Goal: Task Accomplishment & Management: Manage account settings

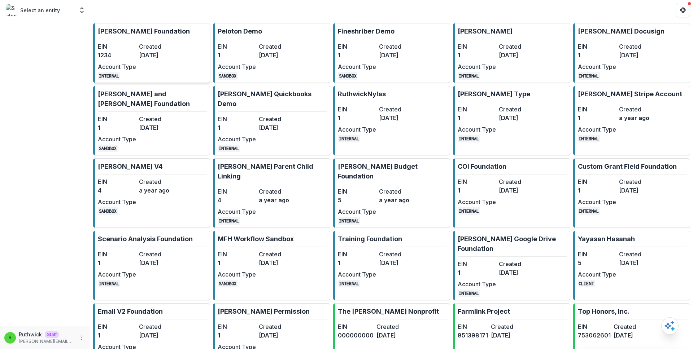
click at [144, 49] on dt "Created" at bounding box center [158, 46] width 38 height 9
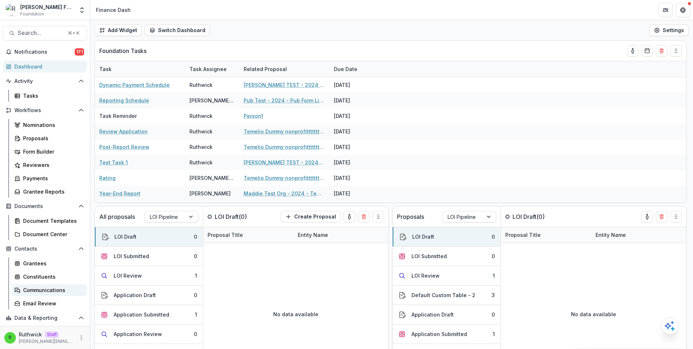
scroll to position [8, 0]
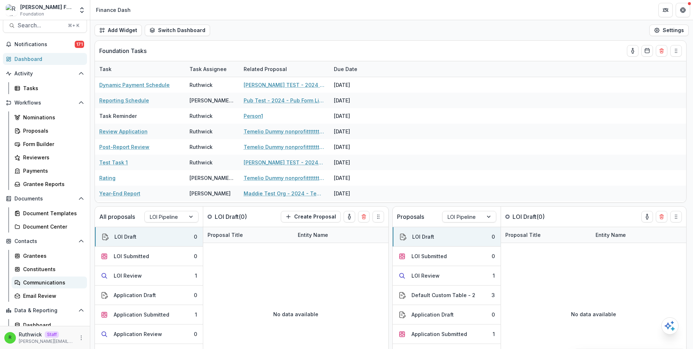
click at [52, 279] on div "Communications" at bounding box center [52, 283] width 58 height 8
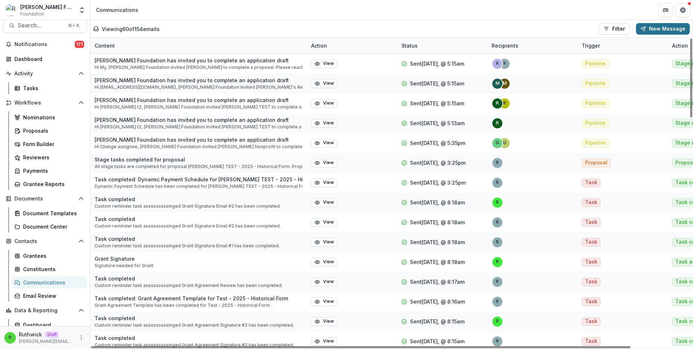
click at [656, 25] on button "New Message" at bounding box center [663, 29] width 54 height 12
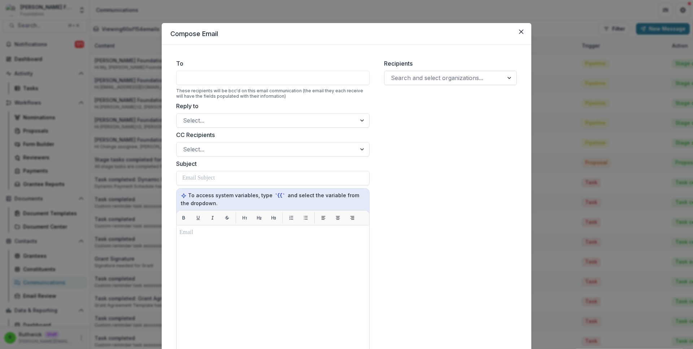
click at [306, 78] on div at bounding box center [272, 78] width 193 height 14
click at [407, 84] on div "Search and select organizations..." at bounding box center [450, 78] width 133 height 14
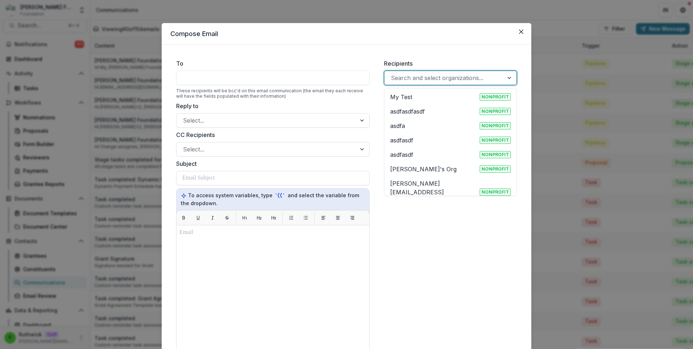
click at [427, 167] on div "Anna's Org Nonprofit" at bounding box center [450, 169] width 121 height 9
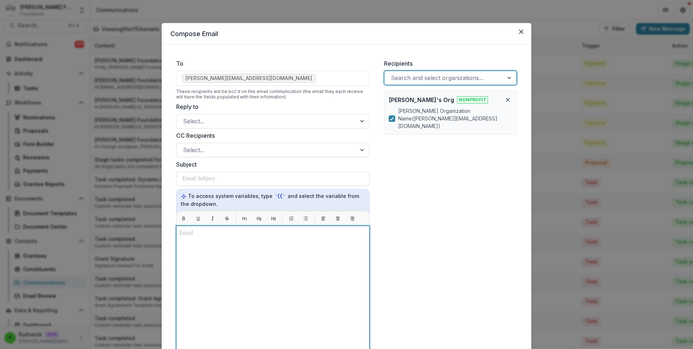
click at [257, 245] on div at bounding box center [272, 316] width 187 height 174
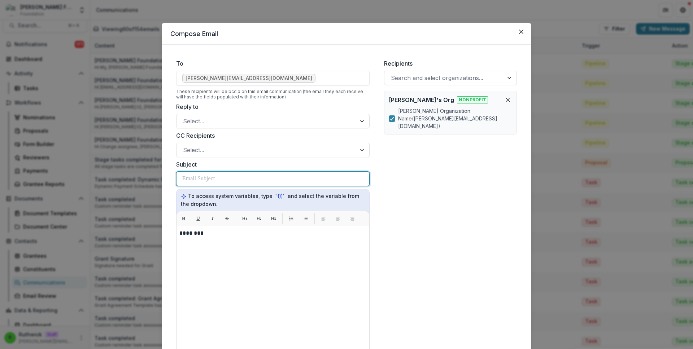
click at [208, 179] on p at bounding box center [198, 179] width 32 height 9
click at [447, 199] on div "Recipients Search and select organizations... Anna's Org Nonprofit Anna Organiz…" at bounding box center [450, 232] width 144 height 359
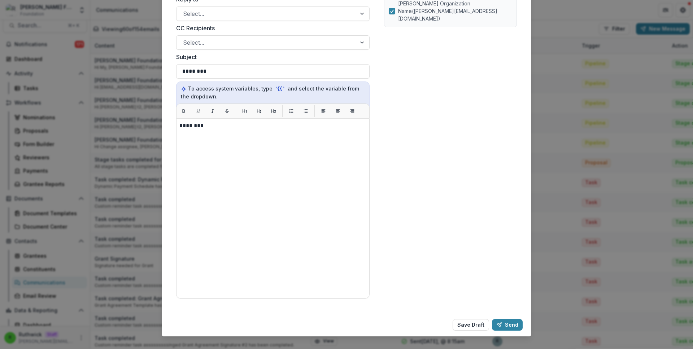
scroll to position [118, 0]
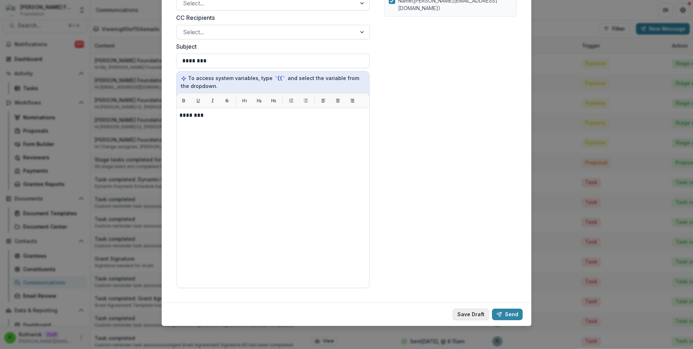
click at [475, 311] on button "Save Draft" at bounding box center [471, 315] width 36 height 12
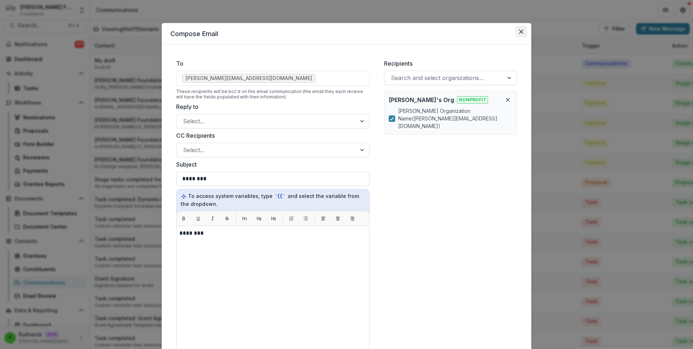
click at [520, 34] on icon "Close" at bounding box center [521, 32] width 4 height 4
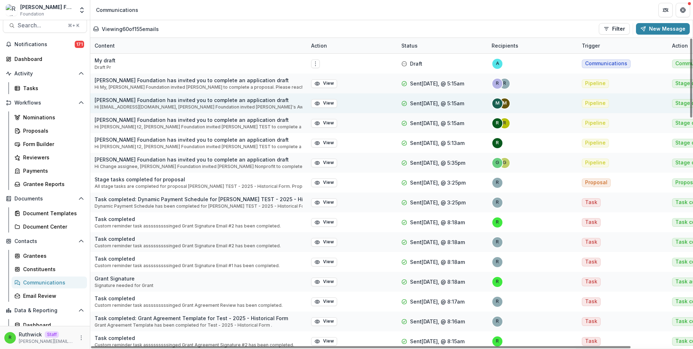
click at [372, 110] on div "View" at bounding box center [352, 103] width 90 height 20
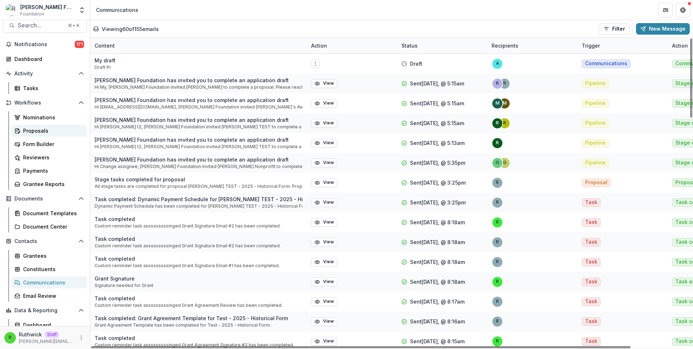
click at [66, 133] on div "Proposals" at bounding box center [52, 131] width 58 height 8
click at [448, 19] on div "Ruthwick Foundation Foundation Aggregate Analysis Foundations Ruthwick Foundati…" at bounding box center [346, 10] width 693 height 20
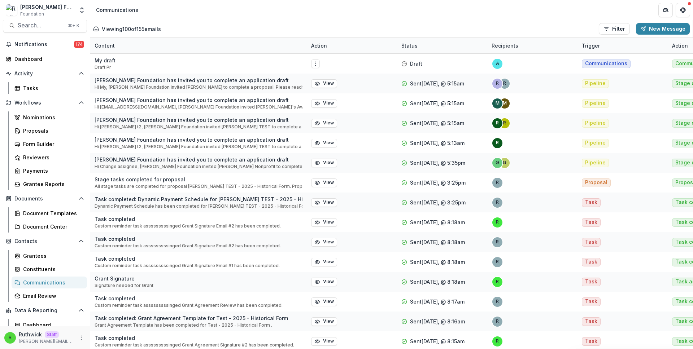
click at [322, 22] on div "Viewing 100 of 155 emails Filter Draft Sent New Message" at bounding box center [391, 28] width 602 height 17
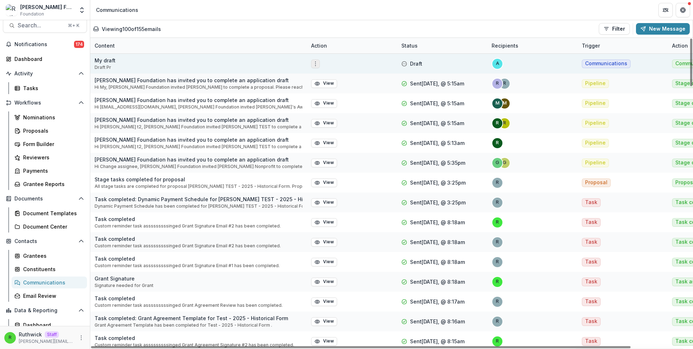
click at [316, 64] on icon "Options" at bounding box center [316, 64] width 6 height 6
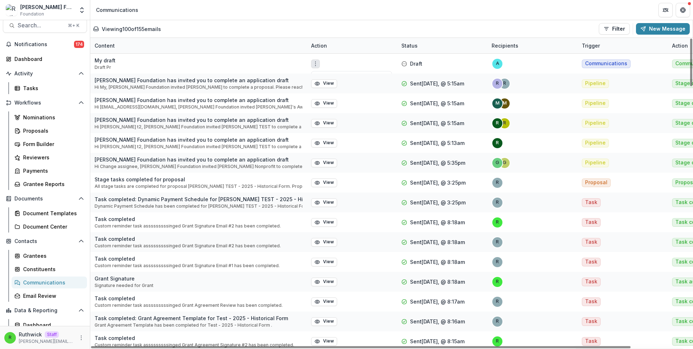
click at [360, 25] on div "Viewing 100 of 155 emails Filter Draft Sent New Message" at bounding box center [391, 29] width 597 height 12
click at [56, 134] on div "Proposals" at bounding box center [52, 131] width 58 height 8
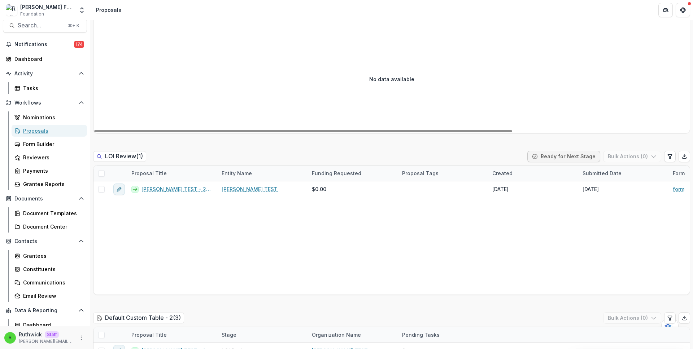
scroll to position [271, 0]
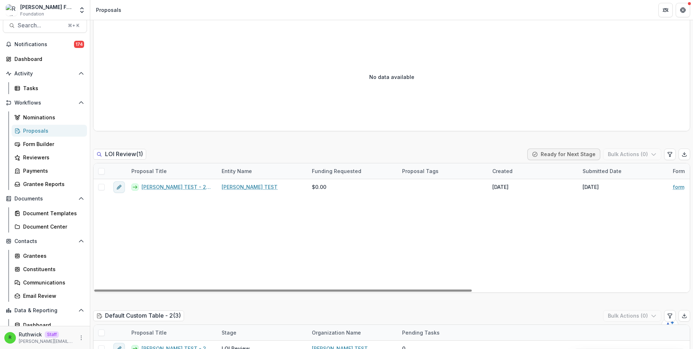
click at [102, 171] on span at bounding box center [101, 171] width 6 height 6
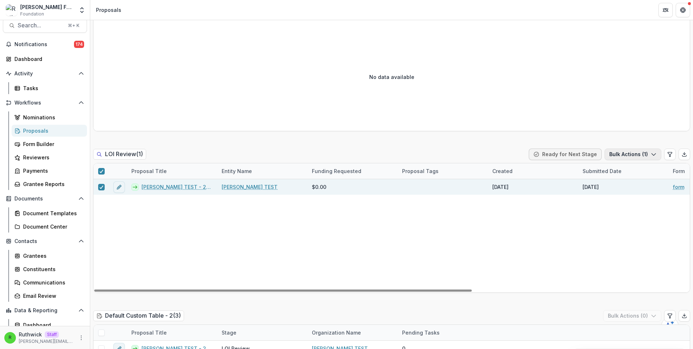
click at [614, 149] on button "Bulk Actions ( 1 )" at bounding box center [633, 155] width 57 height 12
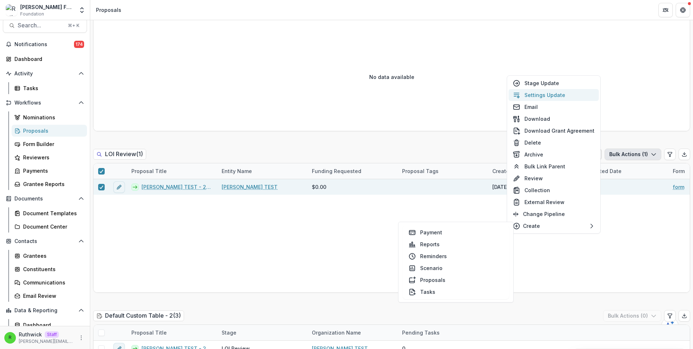
click at [574, 97] on button "Settings Update" at bounding box center [554, 95] width 90 height 12
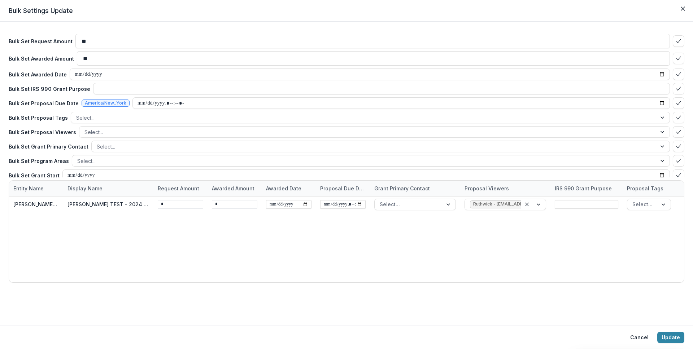
scroll to position [14, 0]
click at [62, 148] on p "Bulk Set Grant Primary Contact" at bounding box center [49, 146] width 80 height 8
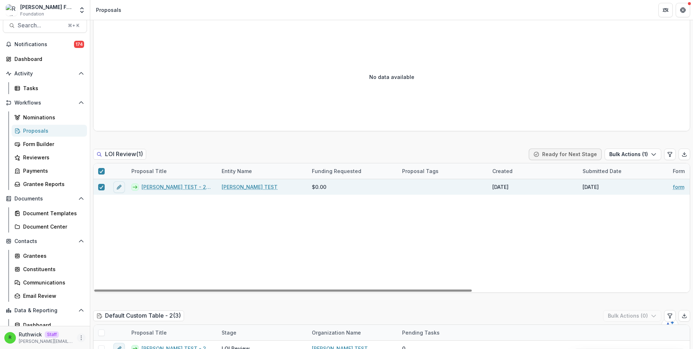
click at [78, 340] on icon "More" at bounding box center [81, 338] width 6 height 6
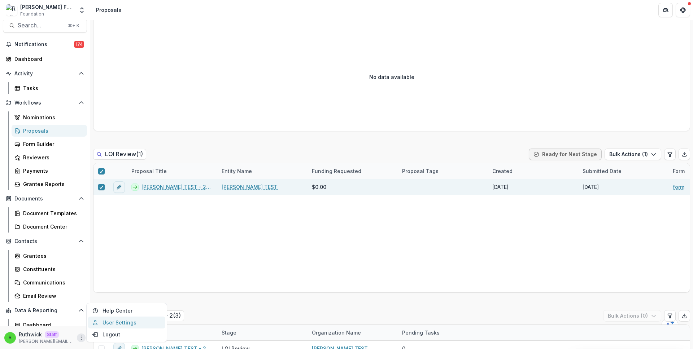
click at [109, 326] on link "User Settings" at bounding box center [126, 323] width 77 height 12
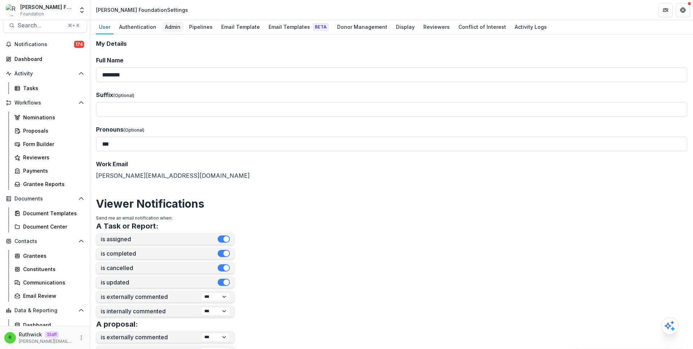
click at [166, 27] on div "Admin" at bounding box center [172, 27] width 21 height 10
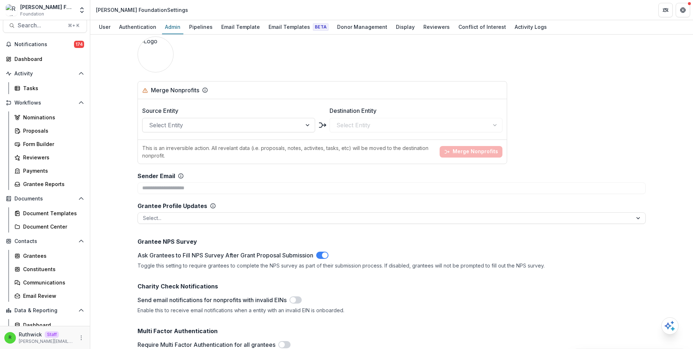
scroll to position [1495, 0]
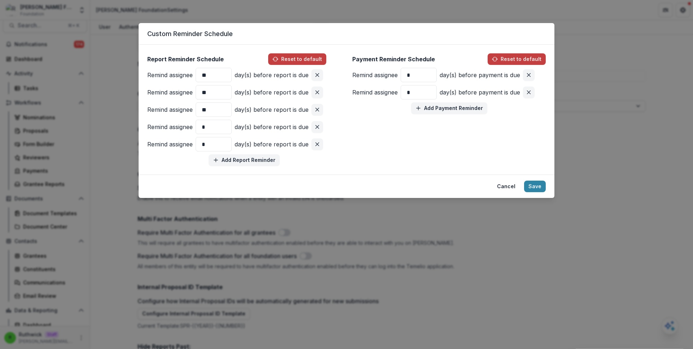
click at [239, 339] on div "Custom Reminder Schedule Report Reminder Schedule Reset to default Remind assig…" at bounding box center [346, 174] width 693 height 349
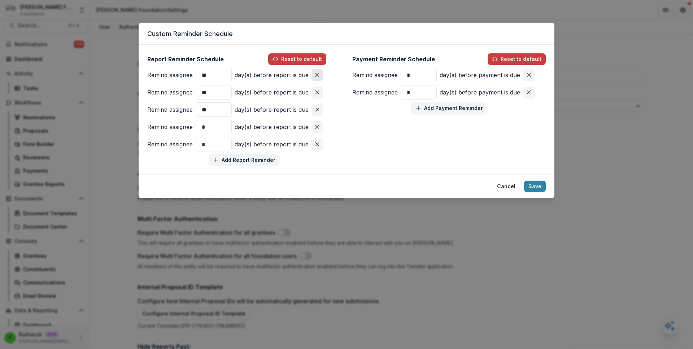
click at [317, 73] on icon "Remove pair" at bounding box center [317, 75] width 6 height 6
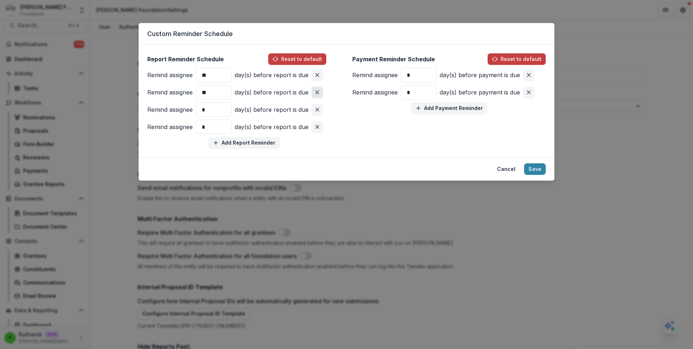
click at [318, 91] on icon "Remove pair" at bounding box center [317, 93] width 6 height 6
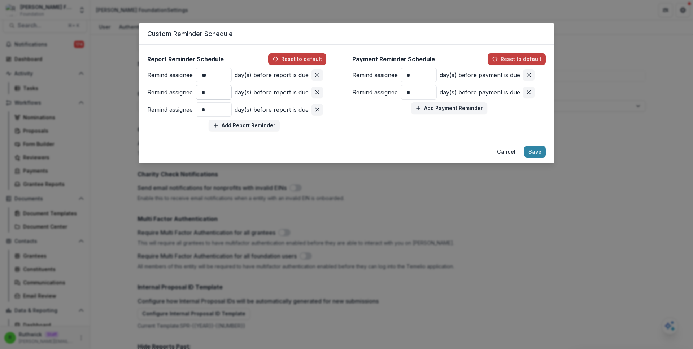
click at [207, 89] on input "*" at bounding box center [214, 92] width 36 height 14
type input "**"
click at [309, 139] on div "Report Reminder Schedule Reset to default Remind assignee ** day(s) before repo…" at bounding box center [347, 92] width 416 height 95
click at [316, 138] on div "Report Reminder Schedule Reset to default Remind assignee ** day(s) before repo…" at bounding box center [347, 92] width 416 height 95
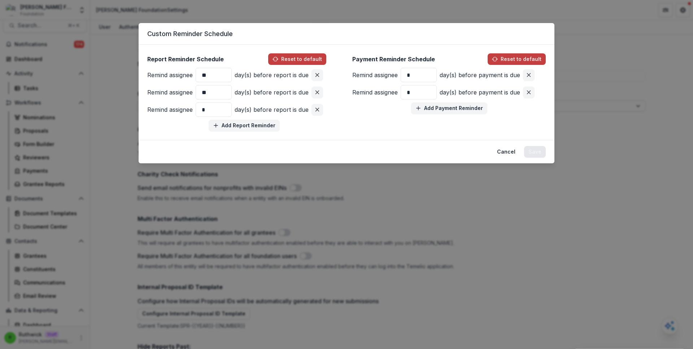
click at [534, 153] on button "Save" at bounding box center [535, 152] width 22 height 12
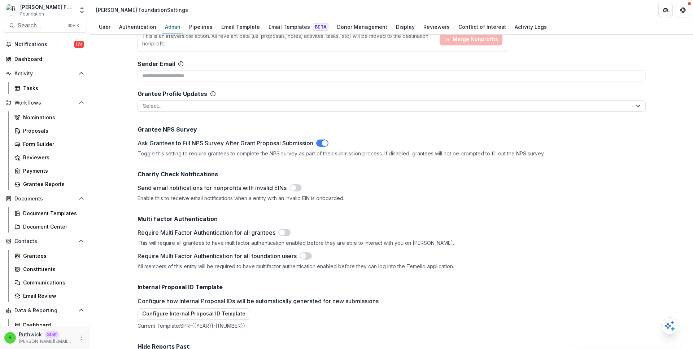
click at [349, 216] on h2 "Multi Factor Authentication" at bounding box center [392, 219] width 508 height 7
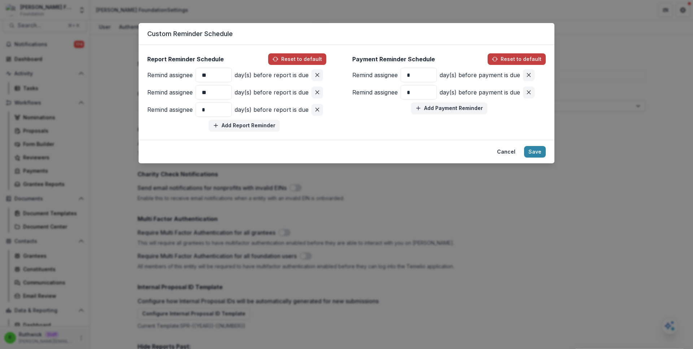
click at [388, 186] on div "Custom Reminder Schedule Report Reminder Schedule Reset to default Remind assig…" at bounding box center [346, 174] width 693 height 349
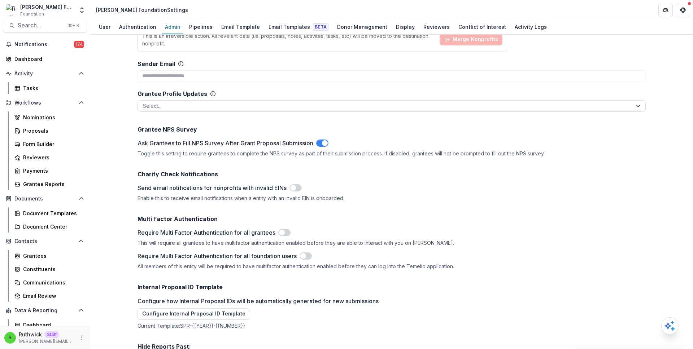
click at [60, 131] on div "Proposals" at bounding box center [52, 131] width 58 height 8
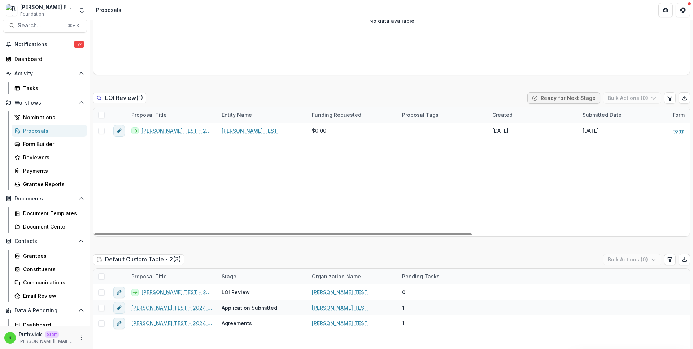
scroll to position [456, 0]
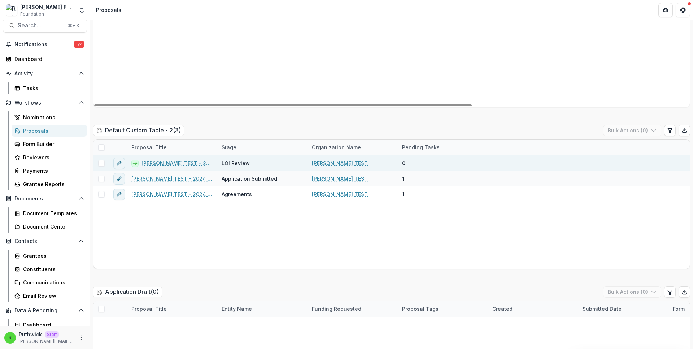
click at [100, 164] on span at bounding box center [101, 163] width 6 height 6
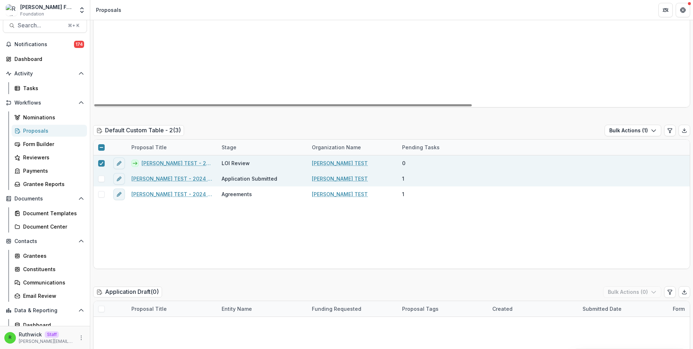
click at [101, 179] on span at bounding box center [101, 179] width 6 height 6
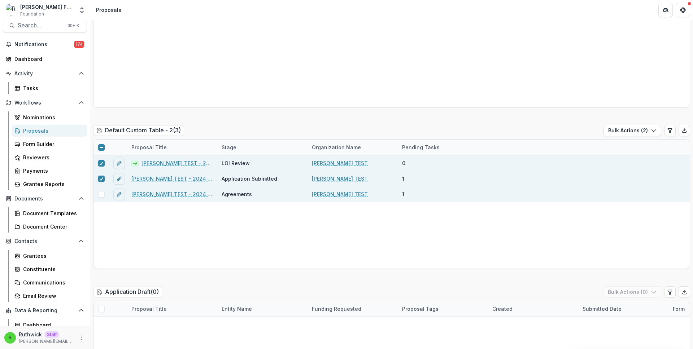
click at [103, 194] on span at bounding box center [101, 194] width 6 height 6
click at [625, 133] on button "Bulk Actions ( 3 )" at bounding box center [632, 131] width 58 height 12
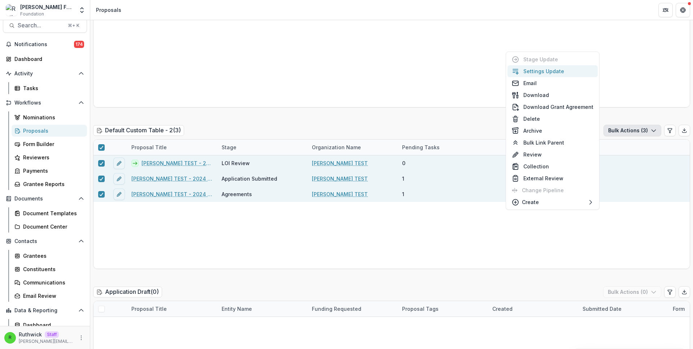
click at [573, 71] on button "Settings Update" at bounding box center [552, 71] width 90 height 12
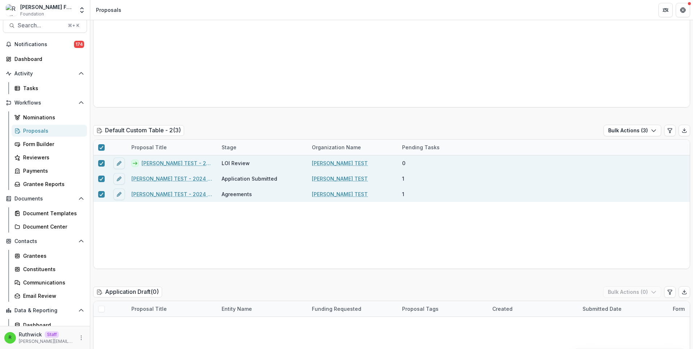
type input "**"
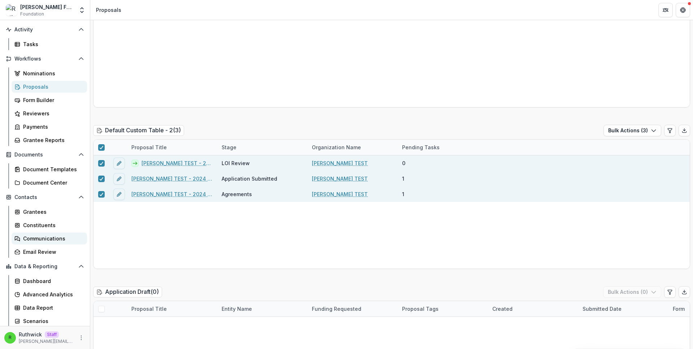
scroll to position [53, 0]
click at [53, 306] on div "Data Report" at bounding box center [52, 307] width 58 height 8
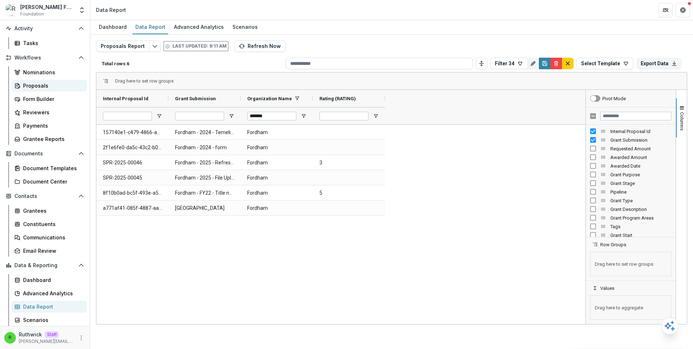
click at [49, 88] on div "Proposals" at bounding box center [52, 86] width 58 height 8
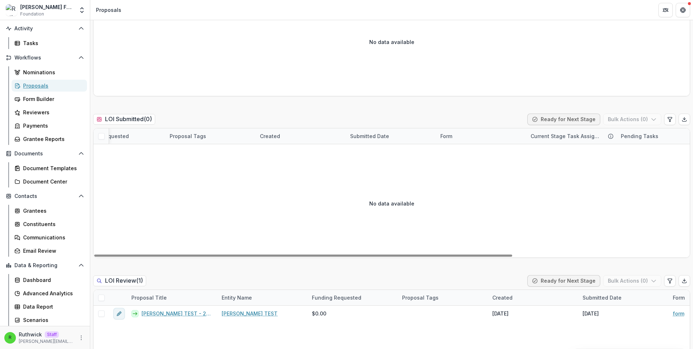
scroll to position [0, 252]
click at [669, 120] on icon "Edit table settings" at bounding box center [670, 120] width 6 height 6
select select "******"
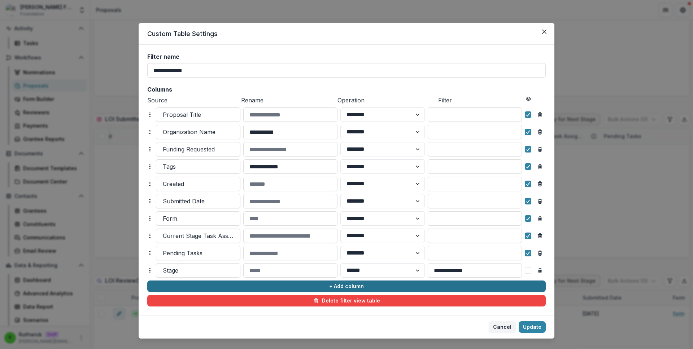
click at [284, 285] on button "+ Add column" at bounding box center [346, 287] width 398 height 12
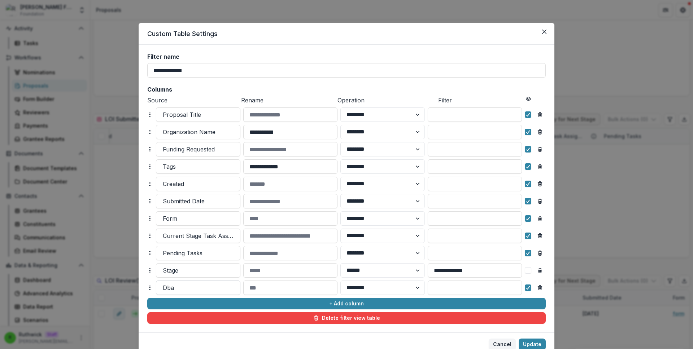
click at [218, 288] on div at bounding box center [198, 288] width 71 height 10
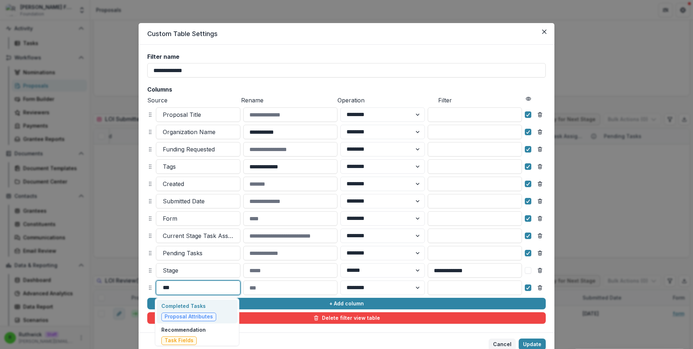
type input "****"
click at [212, 309] on p "Completed Tasks" at bounding box center [188, 306] width 55 height 8
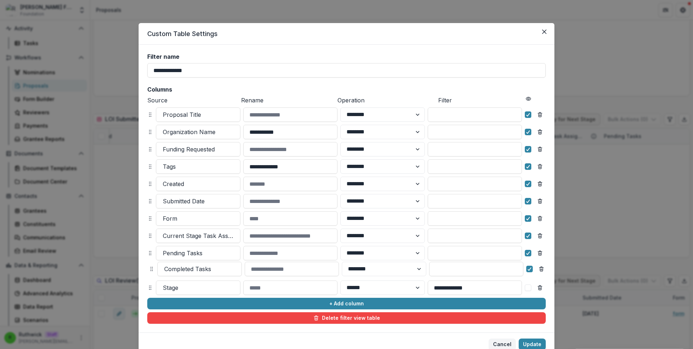
drag, startPoint x: 148, startPoint y: 288, endPoint x: 150, endPoint y: 266, distance: 22.1
click at [151, 269] on circle at bounding box center [151, 269] width 0 height 0
select select "******"
click at [494, 343] on button "Cancel" at bounding box center [502, 345] width 27 height 12
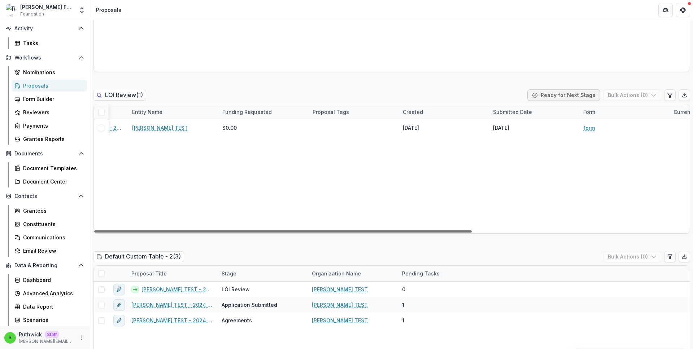
scroll to position [0, 0]
drag, startPoint x: 307, startPoint y: 230, endPoint x: 239, endPoint y: 210, distance: 71.5
click at [235, 231] on div at bounding box center [283, 232] width 378 height 2
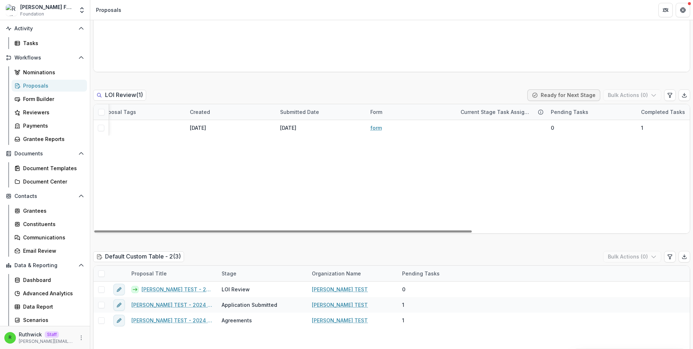
drag, startPoint x: 306, startPoint y: 231, endPoint x: 502, endPoint y: 224, distance: 196.8
click at [472, 231] on div at bounding box center [283, 232] width 378 height 2
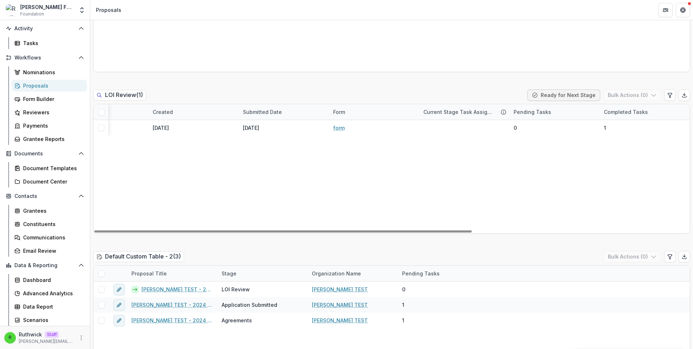
drag, startPoint x: 584, startPoint y: 231, endPoint x: 606, endPoint y: 205, distance: 33.9
click at [472, 231] on div at bounding box center [283, 232] width 378 height 2
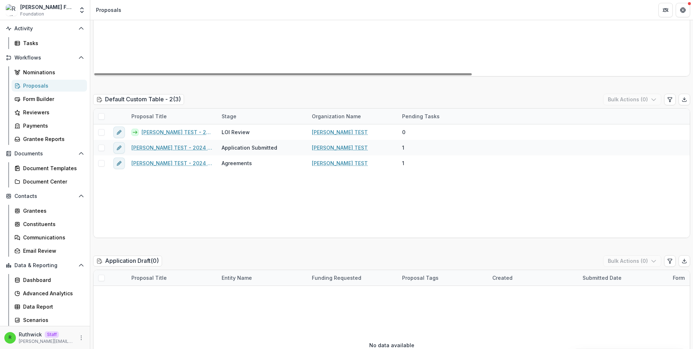
scroll to position [541, 0]
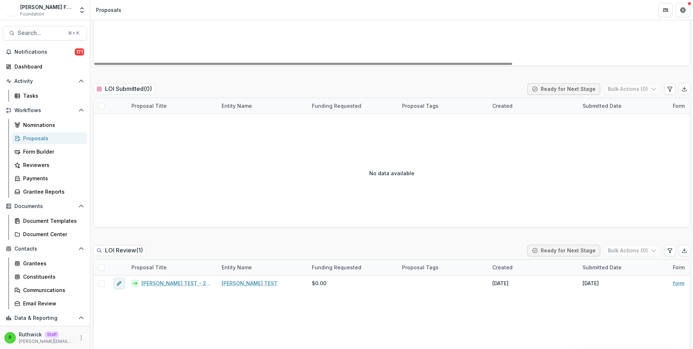
scroll to position [256, 0]
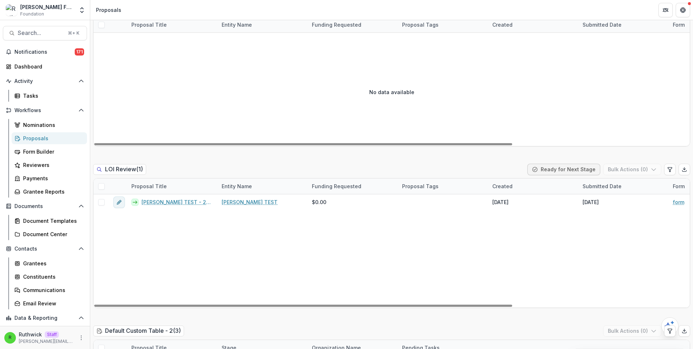
click at [100, 185] on span at bounding box center [101, 186] width 6 height 6
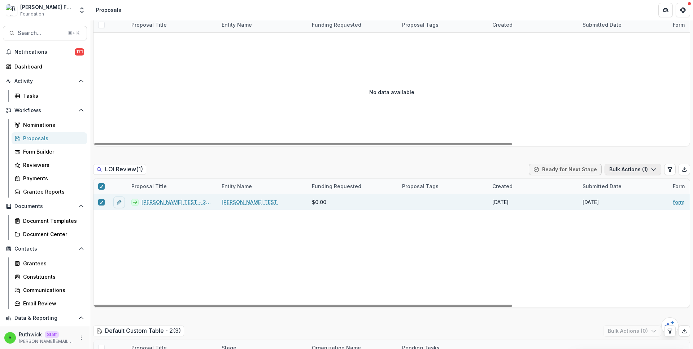
click at [631, 175] on button "Bulk Actions ( 1 )" at bounding box center [633, 170] width 57 height 12
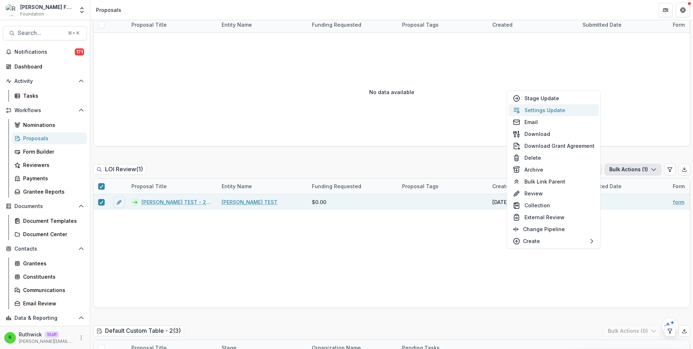
click at [549, 109] on button "Settings Update" at bounding box center [554, 110] width 90 height 12
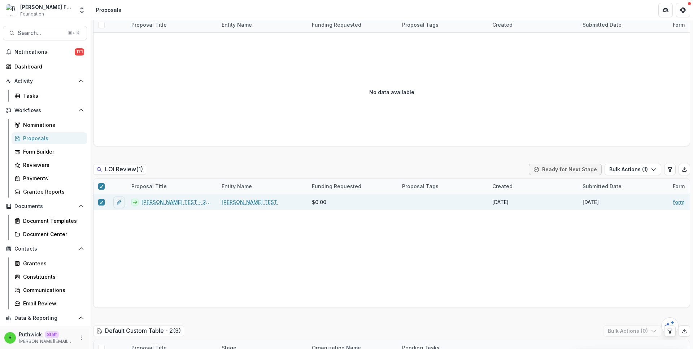
type input "**"
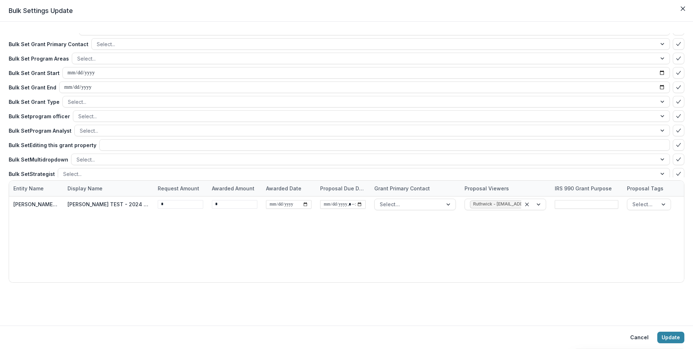
scroll to position [67, 0]
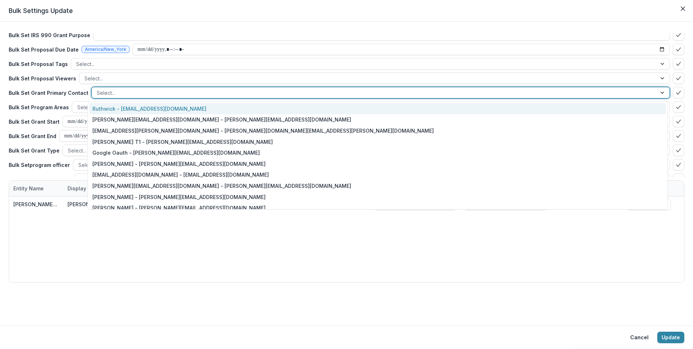
click at [261, 88] on div at bounding box center [374, 92] width 555 height 9
click at [266, 108] on div "Ruthwick - ruthwick@trytemelio.com" at bounding box center [377, 108] width 577 height 11
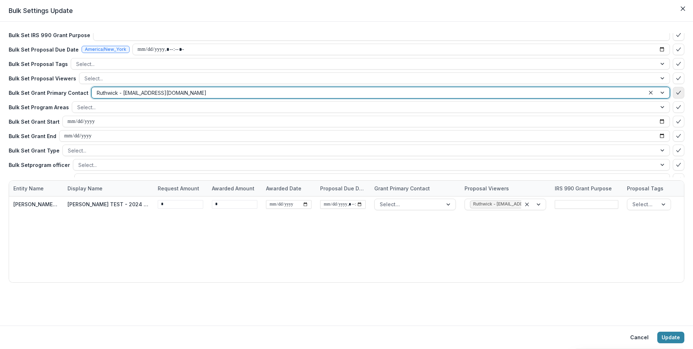
click at [676, 91] on icon "bulk-confirm-option" at bounding box center [679, 93] width 6 height 6
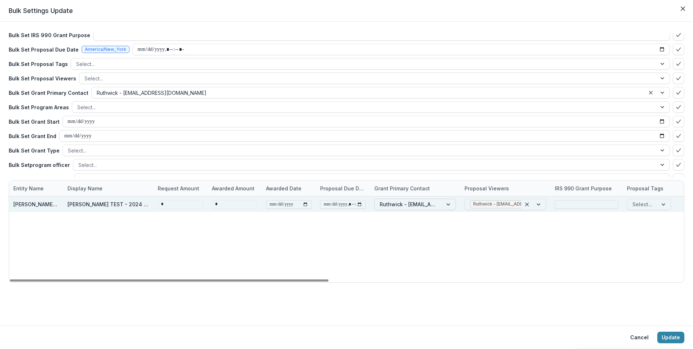
click at [402, 202] on div at bounding box center [409, 204] width 58 height 9
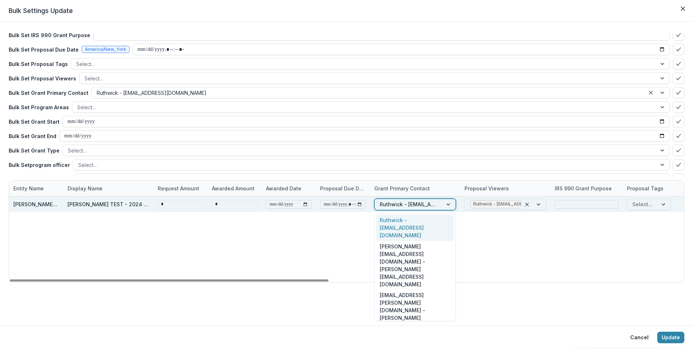
click at [402, 202] on div at bounding box center [409, 204] width 58 height 9
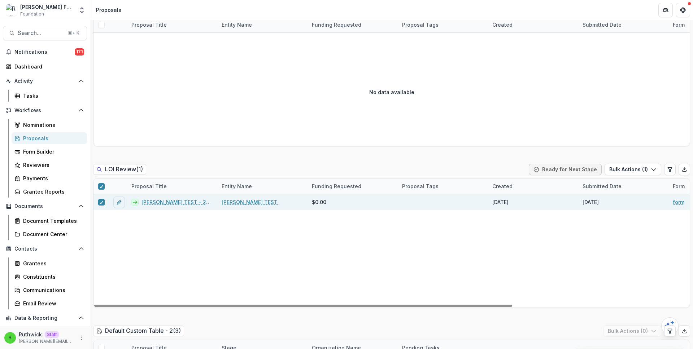
click at [171, 204] on link "Ruthwick TEST - 2024 - form" at bounding box center [176, 203] width 71 height 8
click at [80, 339] on icon "More" at bounding box center [81, 338] width 6 height 6
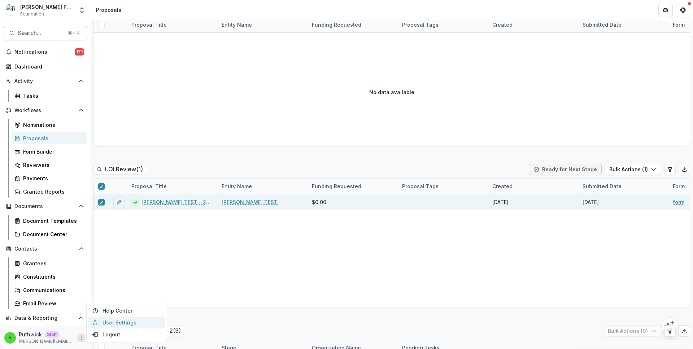
click at [115, 325] on link "User Settings" at bounding box center [126, 323] width 77 height 12
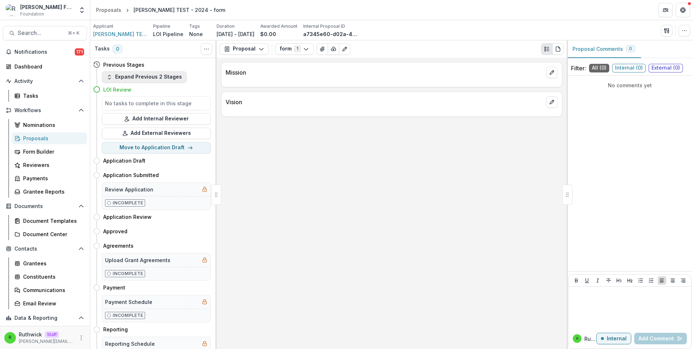
click at [157, 79] on button "Expand Previous 2 Stages" at bounding box center [144, 77] width 85 height 12
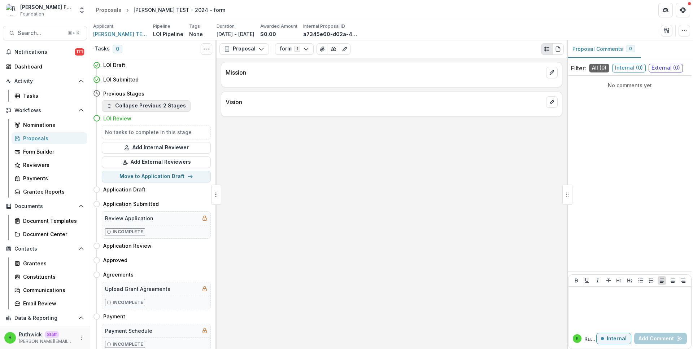
click at [162, 106] on button "Collapse Previous 2 Stages" at bounding box center [146, 106] width 89 height 12
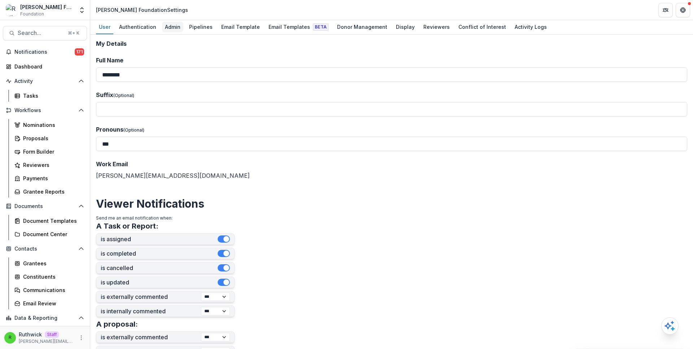
click at [168, 29] on div "Admin" at bounding box center [172, 27] width 21 height 10
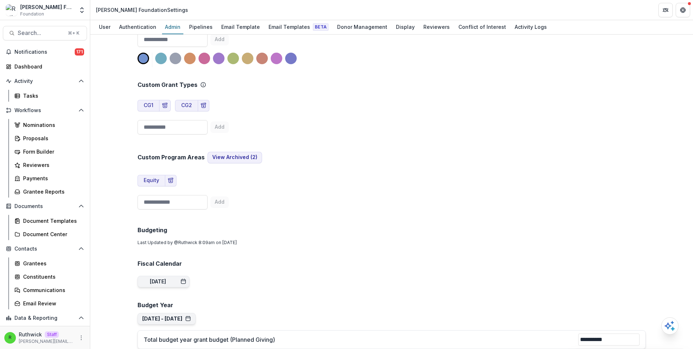
scroll to position [1495, 0]
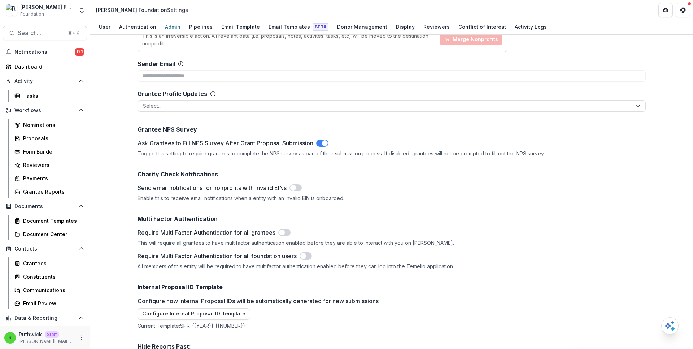
click at [51, 140] on div "Proposals" at bounding box center [52, 139] width 58 height 8
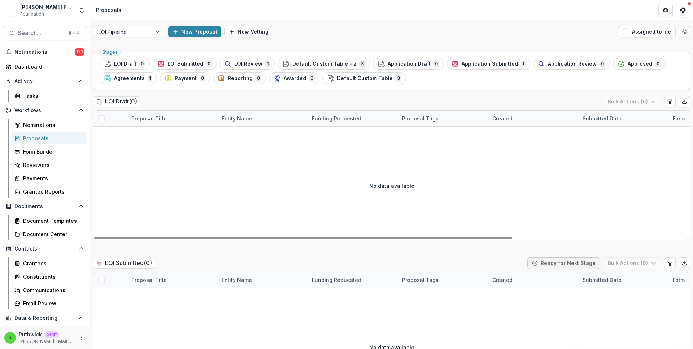
scroll to position [209, 0]
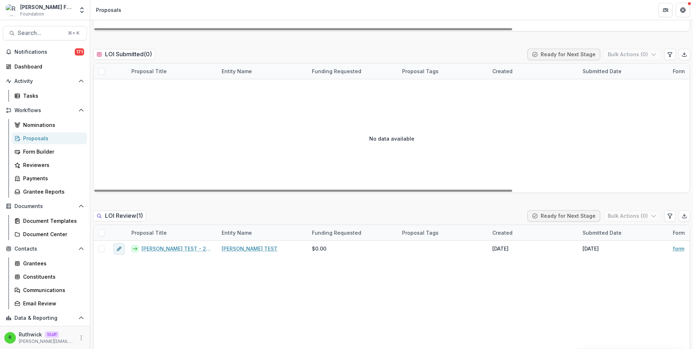
click at [100, 232] on span at bounding box center [101, 233] width 6 height 6
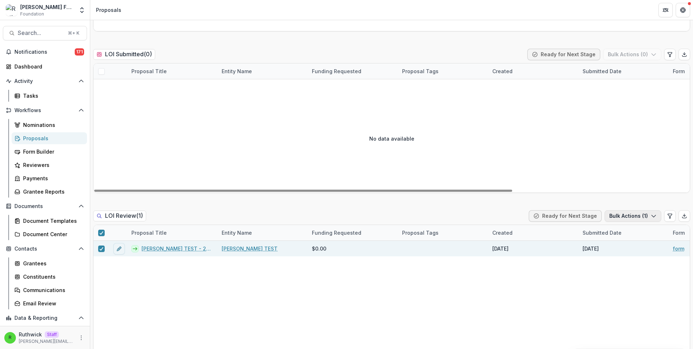
click at [629, 215] on button "Bulk Actions ( 1 )" at bounding box center [633, 216] width 57 height 12
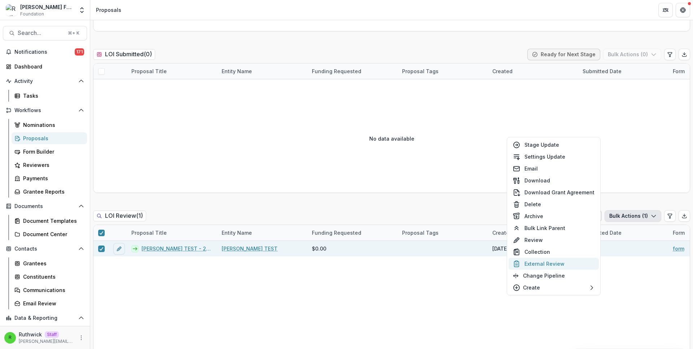
click at [549, 265] on button "External Review" at bounding box center [554, 264] width 90 height 12
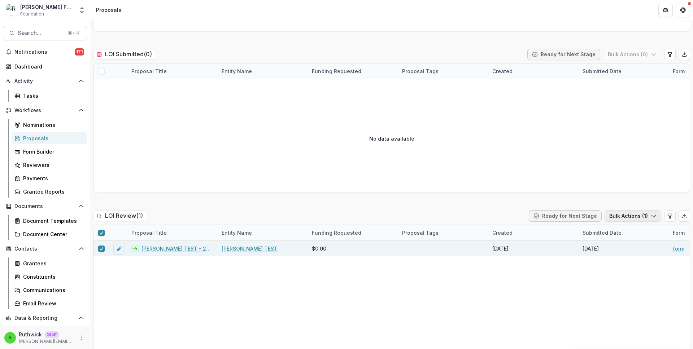
click at [635, 217] on button "Bulk Actions ( 1 )" at bounding box center [633, 216] width 57 height 12
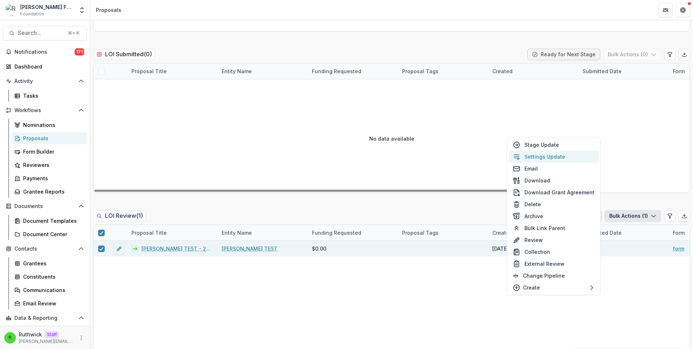
click at [557, 158] on button "Settings Update" at bounding box center [554, 157] width 90 height 12
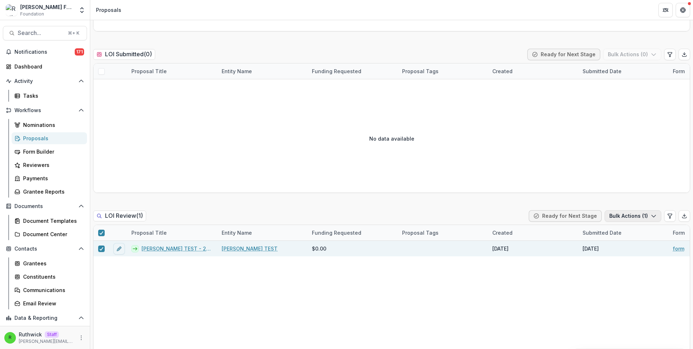
click at [636, 211] on button "Bulk Actions ( 1 )" at bounding box center [633, 216] width 57 height 12
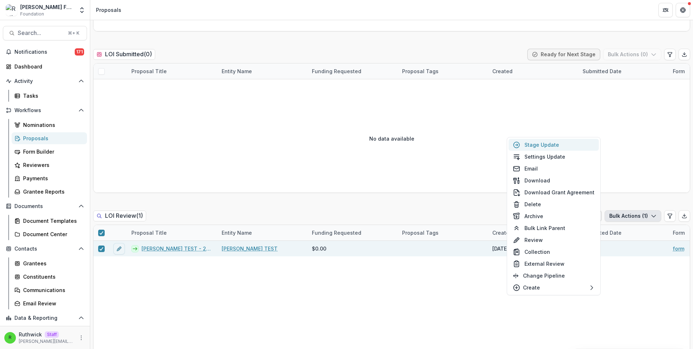
click at [534, 148] on button "Stage Update" at bounding box center [554, 145] width 90 height 12
select select "**********"
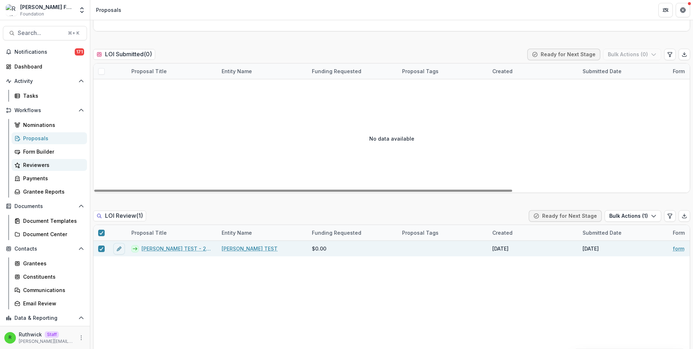
click at [45, 166] on div "Reviewers" at bounding box center [52, 165] width 58 height 8
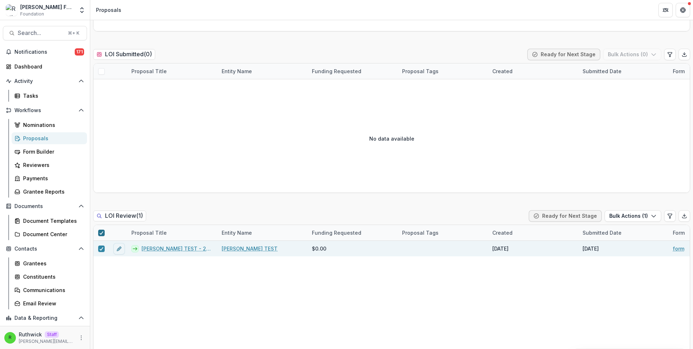
click at [100, 233] on icon at bounding box center [101, 233] width 4 height 4
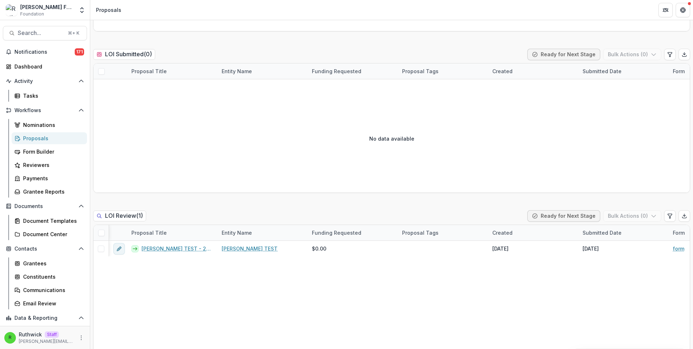
scroll to position [0, 252]
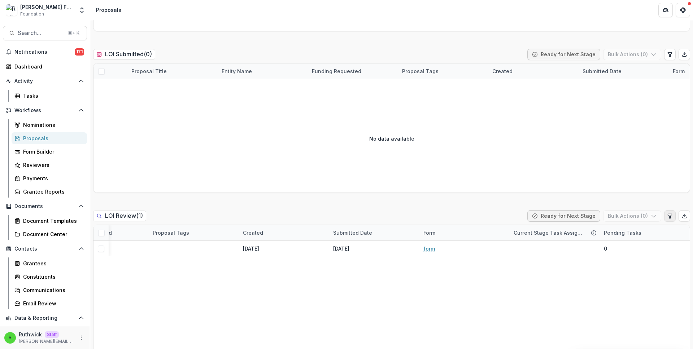
click at [668, 218] on icon "Edit table settings" at bounding box center [670, 216] width 4 height 4
select select "******"
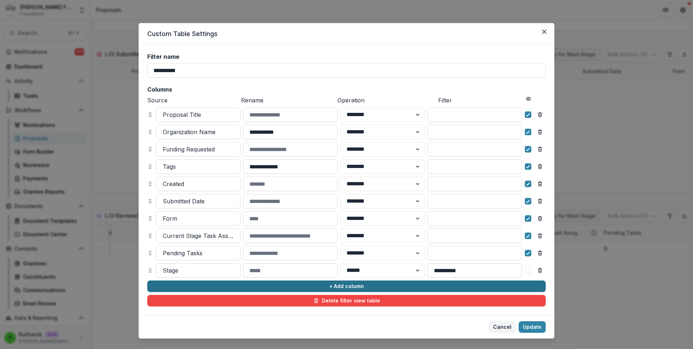
click at [306, 284] on button "+ Add column" at bounding box center [346, 287] width 398 height 12
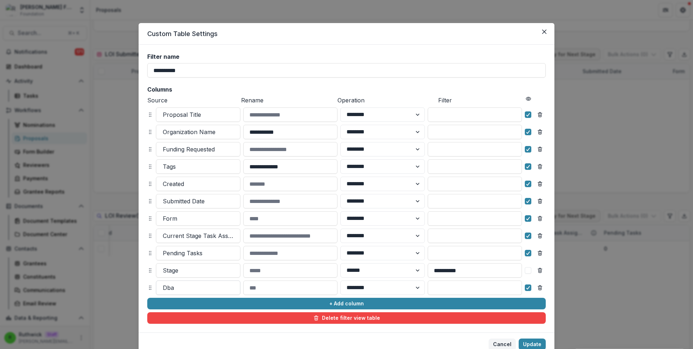
click at [208, 288] on div at bounding box center [198, 288] width 71 height 10
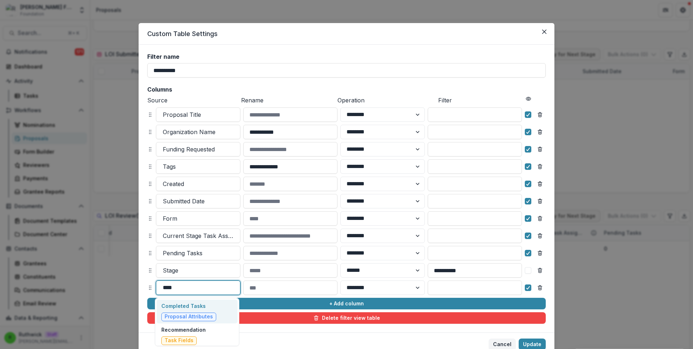
type input "*****"
click at [215, 302] on div "Completed Tasks Proposal Attributes" at bounding box center [197, 312] width 81 height 24
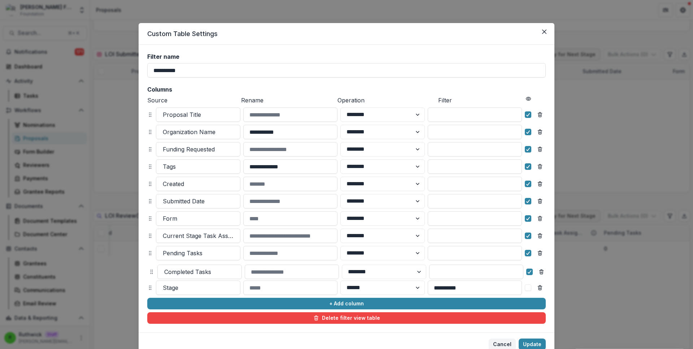
drag, startPoint x: 149, startPoint y: 287, endPoint x: 152, endPoint y: 267, distance: 19.7
click at [152, 269] on icon at bounding box center [152, 272] width 6 height 6
select select "******"
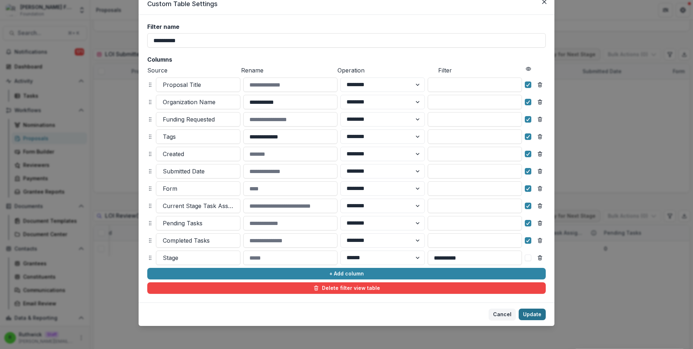
click at [529, 315] on button "Update" at bounding box center [532, 315] width 27 height 12
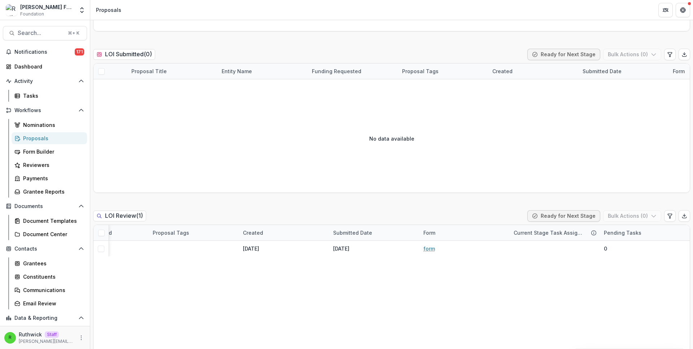
click at [501, 218] on div "LOI Review ( 1 ) Ready for Next Stage Bulk Actions ( 0 )" at bounding box center [391, 217] width 597 height 14
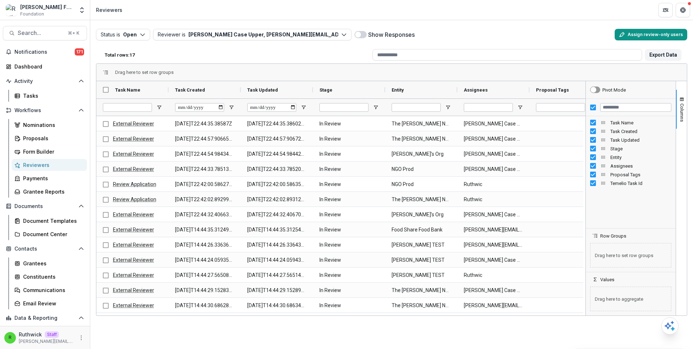
click at [641, 37] on button "Assign review-only users" at bounding box center [651, 35] width 73 height 12
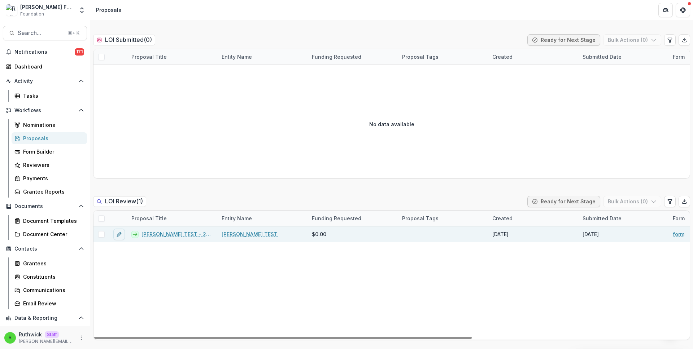
click at [165, 235] on link "[PERSON_NAME] TEST - 2024 - form" at bounding box center [176, 235] width 71 height 8
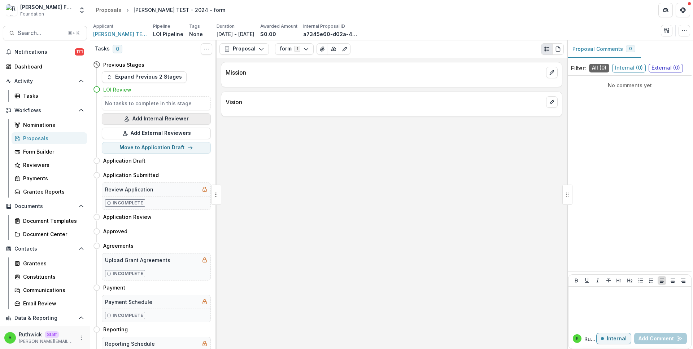
click at [189, 119] on button "Add Internal Reviewer" at bounding box center [156, 119] width 109 height 12
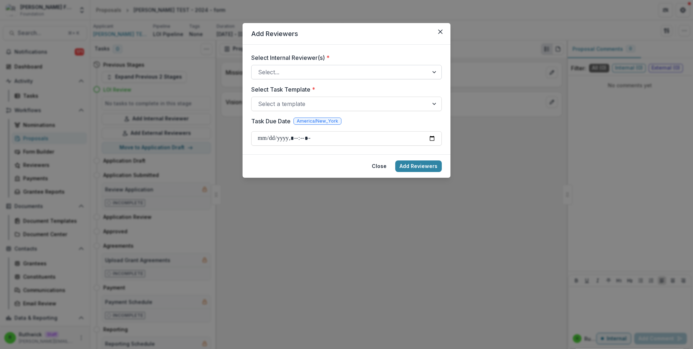
click at [298, 74] on div at bounding box center [340, 72] width 164 height 10
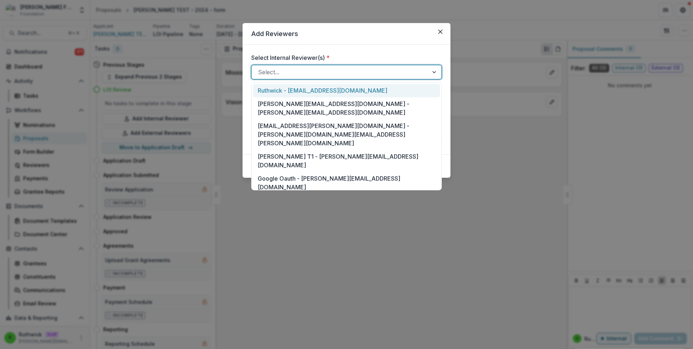
click at [304, 88] on div "Ruthwick - [EMAIL_ADDRESS][DOMAIN_NAME]" at bounding box center [346, 90] width 187 height 13
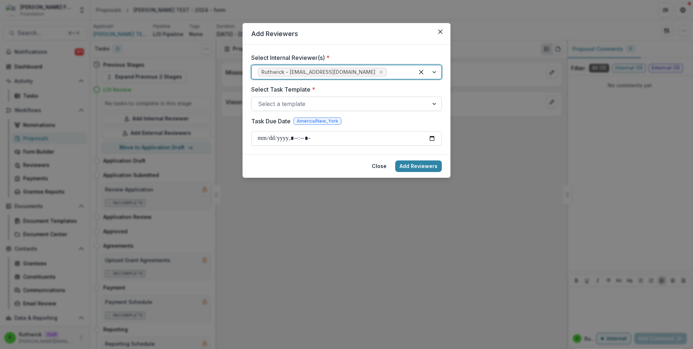
click at [308, 101] on div at bounding box center [340, 104] width 164 height 10
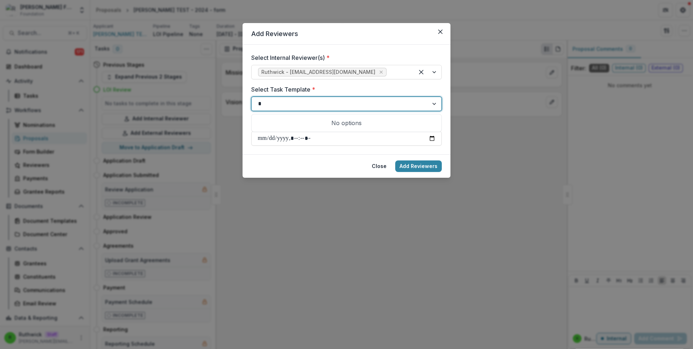
type input "**"
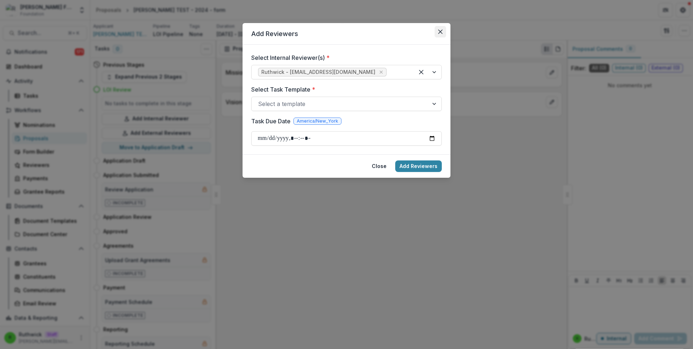
click at [436, 33] on button "Close" at bounding box center [441, 32] width 12 height 12
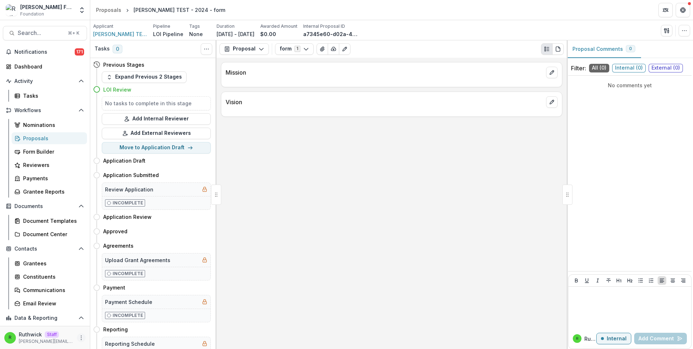
click at [78, 335] on icon "More" at bounding box center [81, 338] width 6 height 6
click at [117, 324] on link "User Settings" at bounding box center [126, 323] width 77 height 12
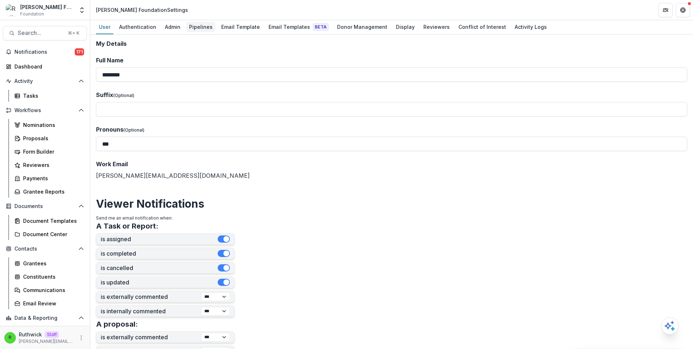
click at [195, 25] on div "Pipelines" at bounding box center [200, 27] width 29 height 10
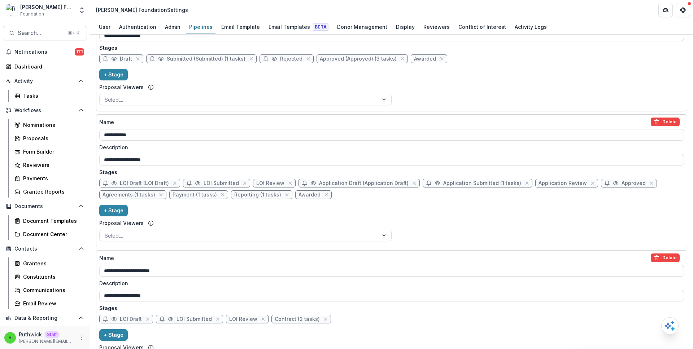
scroll to position [191, 0]
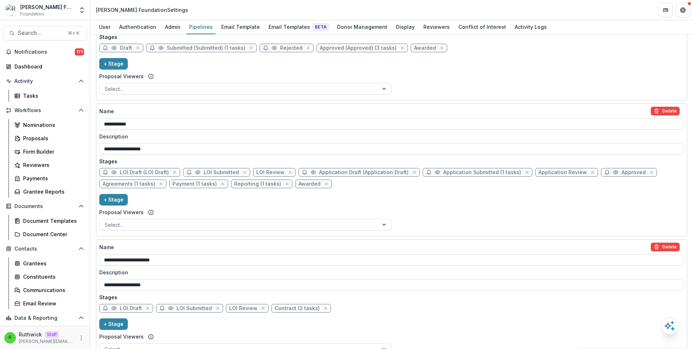
click at [266, 171] on span "LOI Review" at bounding box center [270, 173] width 28 height 6
select select "******"
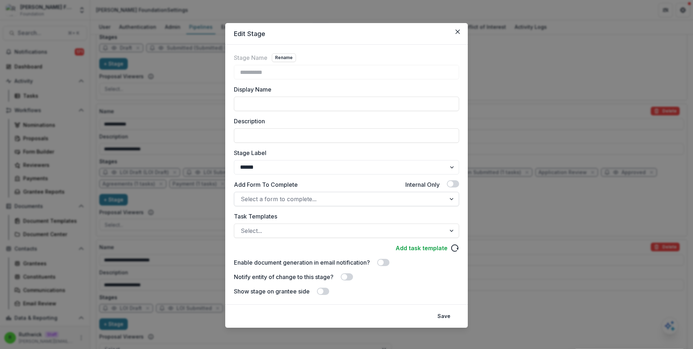
click at [273, 200] on div at bounding box center [340, 199] width 199 height 10
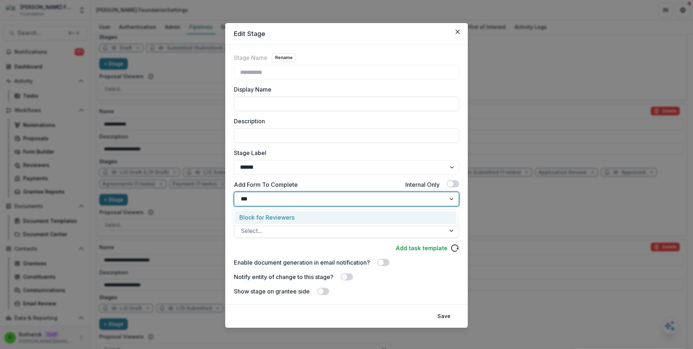
type input "**"
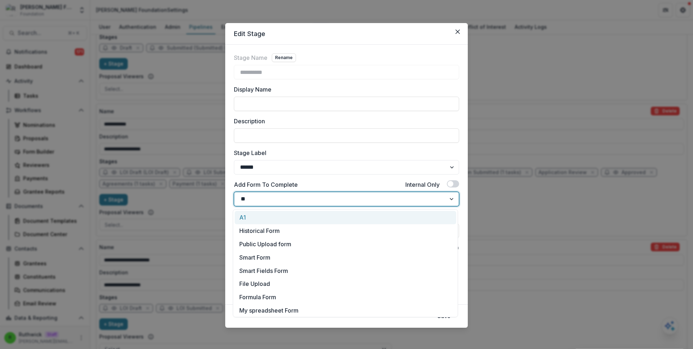
type input "***"
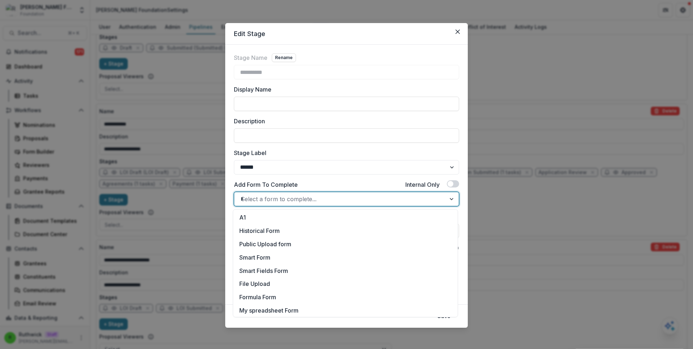
type input "**"
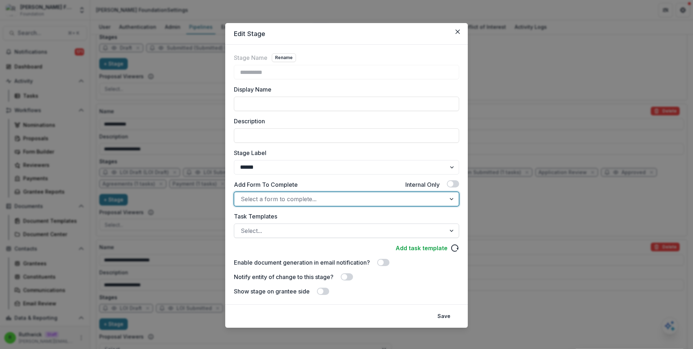
click at [282, 227] on div at bounding box center [340, 231] width 199 height 10
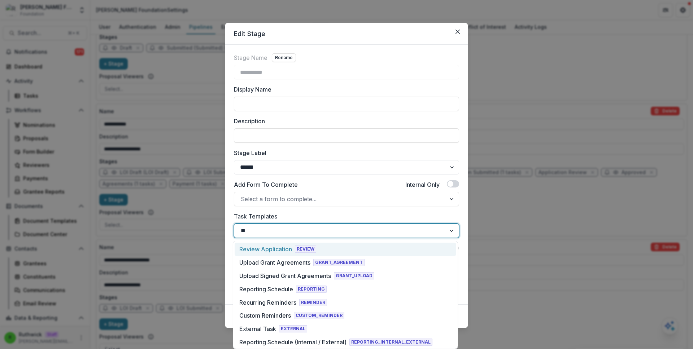
type input "***"
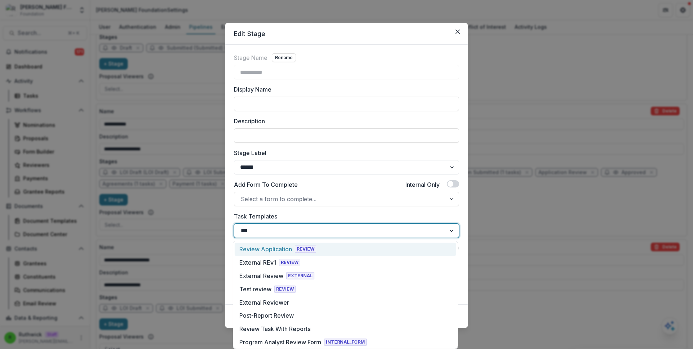
click at [288, 243] on div "Review Application REVIEW" at bounding box center [346, 249] width 222 height 13
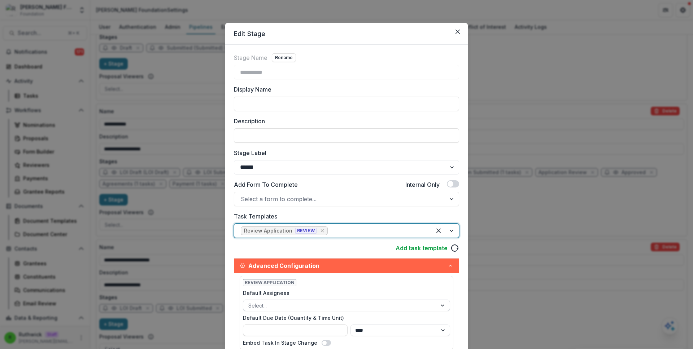
scroll to position [110, 0]
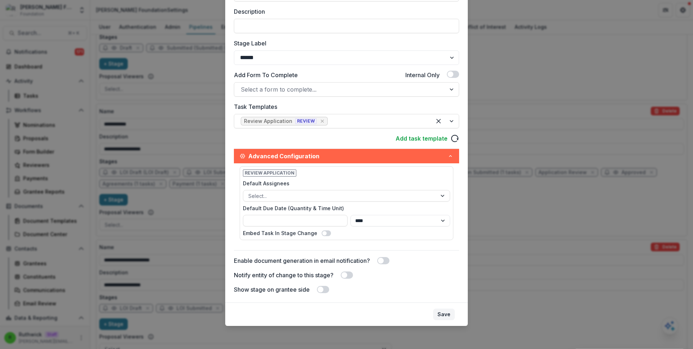
click at [451, 313] on button "Save" at bounding box center [444, 315] width 22 height 12
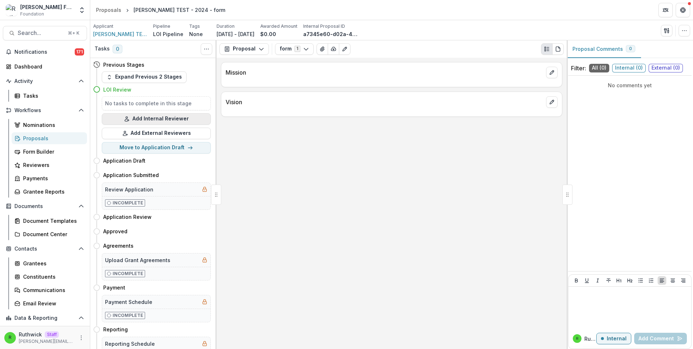
click at [147, 119] on button "Add Internal Reviewer" at bounding box center [156, 119] width 109 height 12
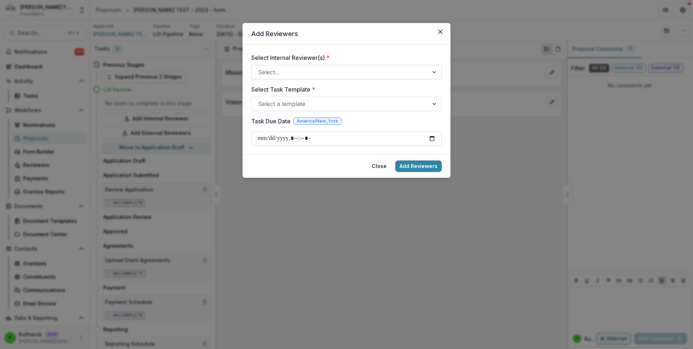
click at [306, 73] on div at bounding box center [340, 72] width 164 height 10
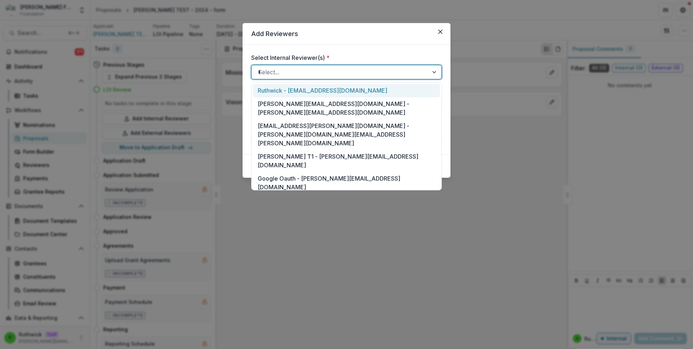
type input "**"
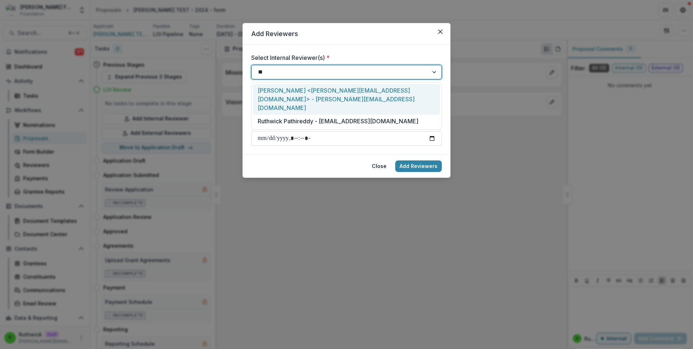
click at [309, 85] on div "Andrew Clegg <andrew@trytemelio.com> - andrew@trytemelio.com" at bounding box center [346, 99] width 187 height 31
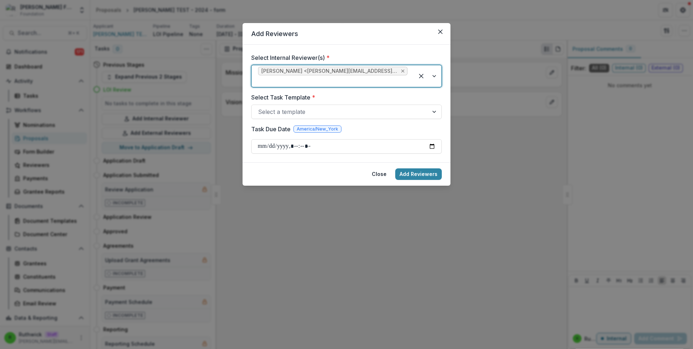
click at [401, 72] on icon "Remove Andrew Clegg <andrew@trytemelio.com> - andrew@trytemelio.com" at bounding box center [402, 71] width 3 height 3
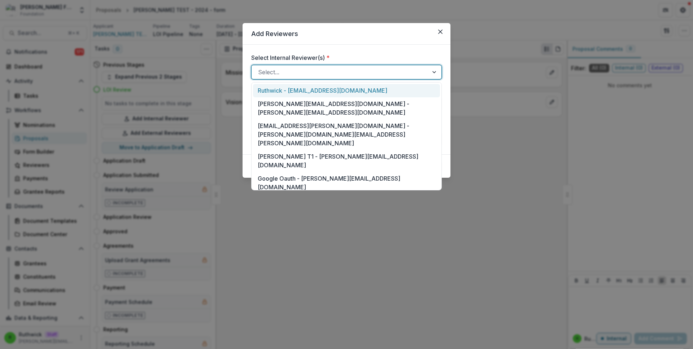
click at [346, 75] on div at bounding box center [340, 72] width 164 height 10
click at [332, 90] on div "Ruthwick - ruthwick@trytemelio.com" at bounding box center [346, 90] width 187 height 13
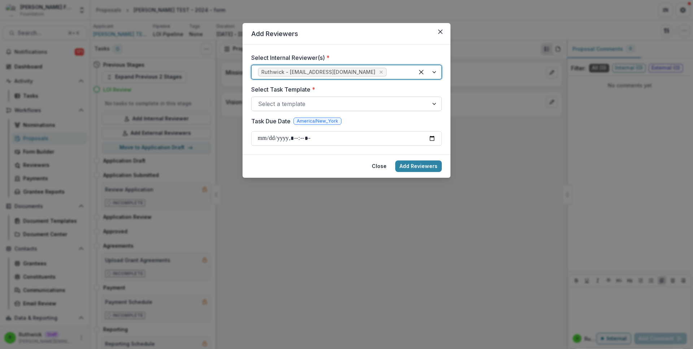
click at [330, 106] on div at bounding box center [340, 104] width 164 height 10
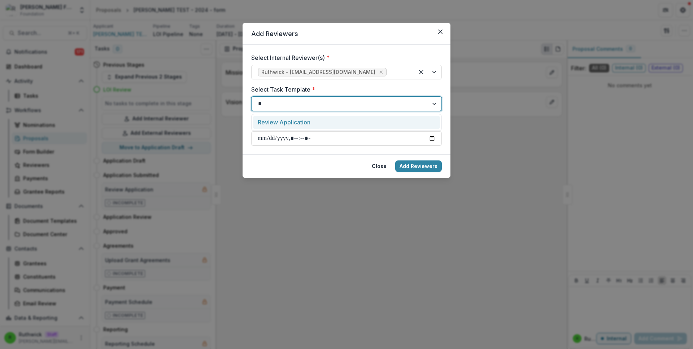
type input "**"
click at [333, 117] on div "Review Application" at bounding box center [346, 122] width 187 height 13
click at [418, 166] on button "Add Reviewers" at bounding box center [418, 167] width 47 height 12
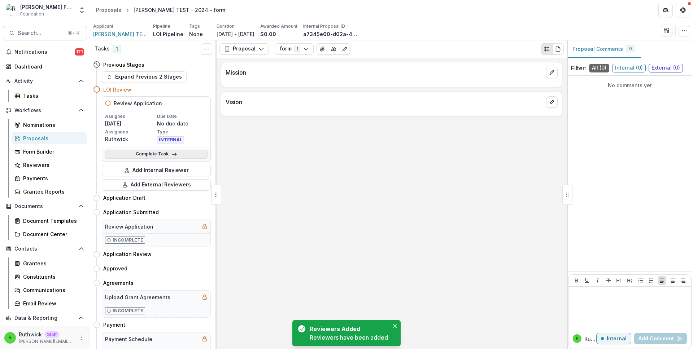
click at [156, 156] on link "Complete Task" at bounding box center [156, 154] width 103 height 9
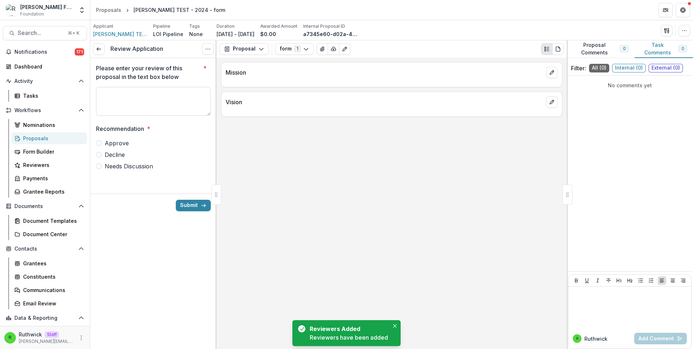
click at [138, 99] on textarea "Please enter your review of this proposal in the text box below *" at bounding box center [153, 101] width 115 height 29
click at [118, 142] on span "Approve" at bounding box center [117, 143] width 24 height 9
type textarea "********"
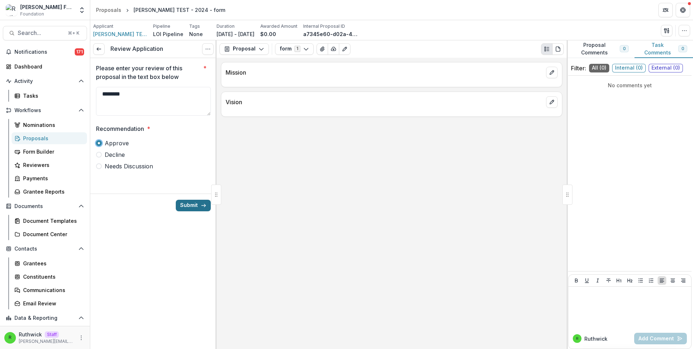
click at [193, 204] on button "Submit" at bounding box center [193, 206] width 35 height 12
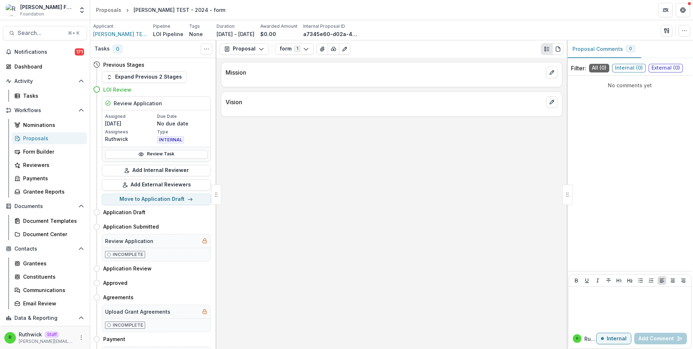
click at [48, 142] on div "Proposals" at bounding box center [52, 139] width 58 height 8
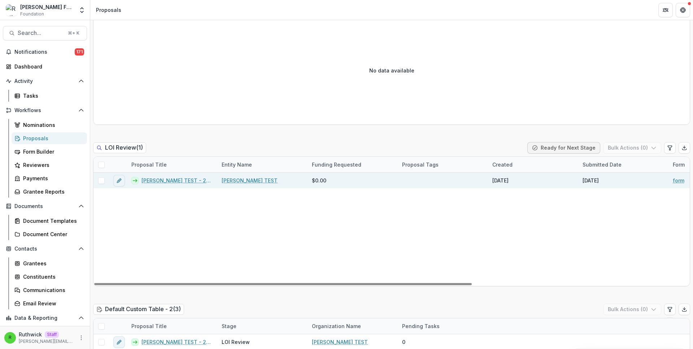
click at [507, 182] on div "Sep 9, 2024" at bounding box center [500, 181] width 16 height 8
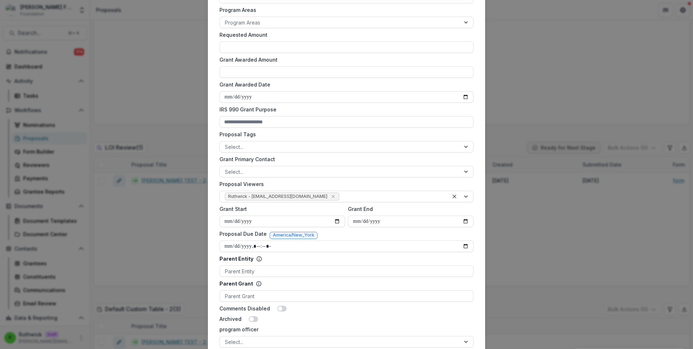
scroll to position [217, 0]
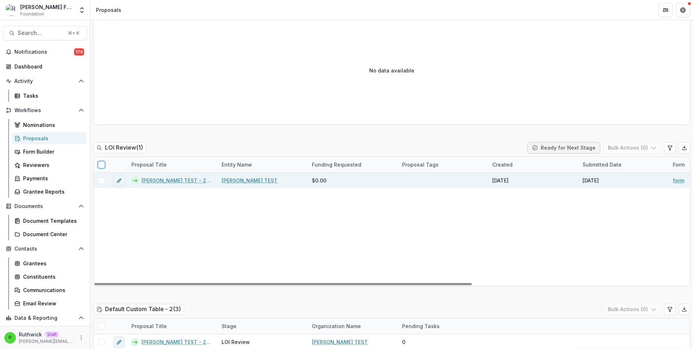
click at [194, 179] on link "Ruthwick TEST - 2024 - form" at bounding box center [176, 181] width 71 height 8
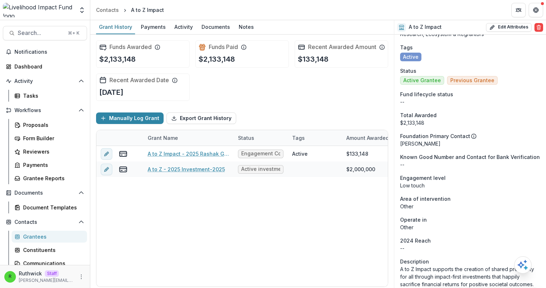
scroll to position [25, 0]
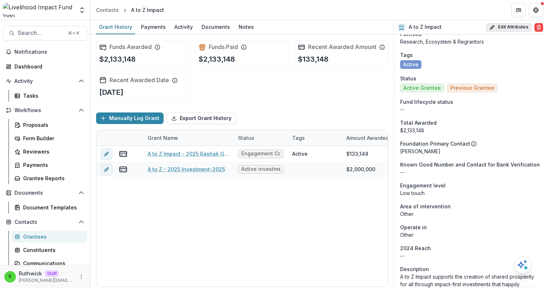
click at [505, 27] on button "Edit Attributes" at bounding box center [508, 27] width 45 height 9
select select
select select "**********"
select select
select select "******"
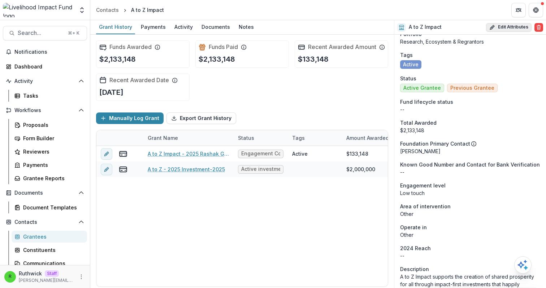
select select "*****"
select select
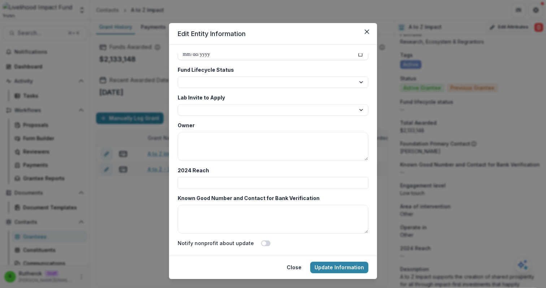
scroll to position [1299, 0]
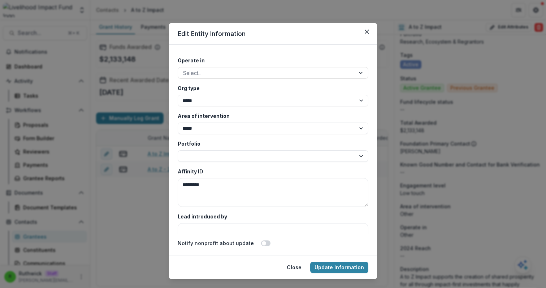
click at [227, 164] on div "**********" at bounding box center [273, 143] width 191 height 180
click at [227, 162] on div "**********" at bounding box center [273, 143] width 191 height 180
click at [227, 156] on select "**********" at bounding box center [273, 157] width 191 height 12
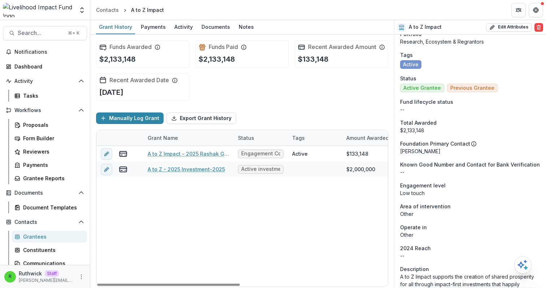
click at [465, 114] on div "Onboarding Pending Portfolio Research, Ecosystem & Regrantors Tags Active Statu…" at bounding box center [470, 293] width 152 height 566
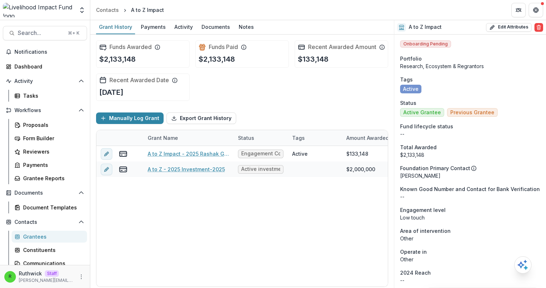
click at [410, 67] on p "Research, Ecosystem & Regrantors" at bounding box center [470, 66] width 140 height 8
copy p "Research, Ecosystem & Regrantors"
click at [503, 26] on button "Edit Attributes" at bounding box center [508, 27] width 45 height 9
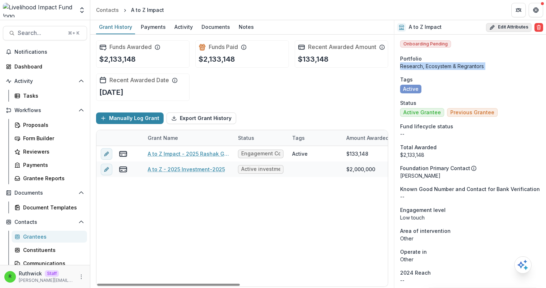
select select
select select "**********"
select select
select select "******"
select select "*****"
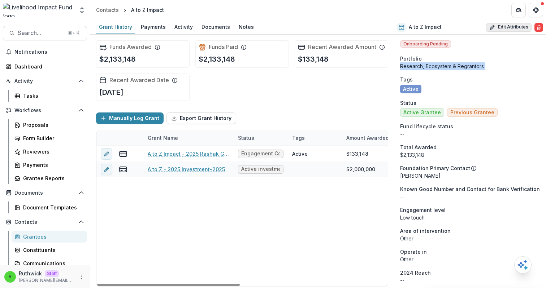
select select
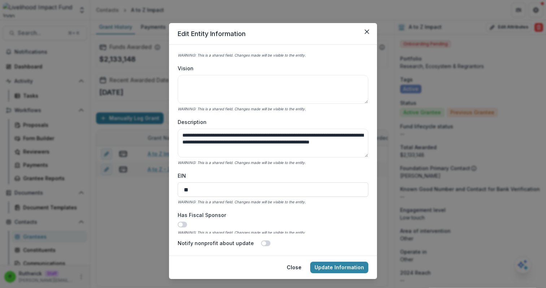
scroll to position [1299, 0]
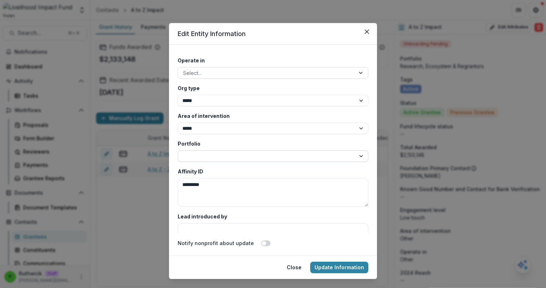
click at [221, 158] on select "**********" at bounding box center [273, 157] width 191 height 12
select select "**********"
click at [321, 265] on button "Update Information" at bounding box center [339, 268] width 58 height 12
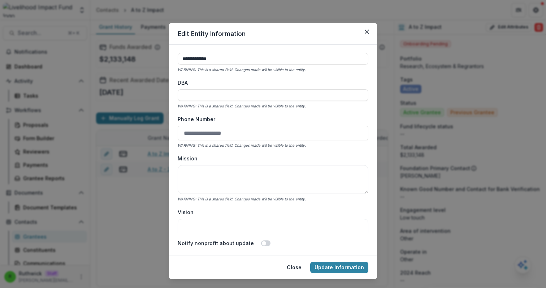
scroll to position [0, 0]
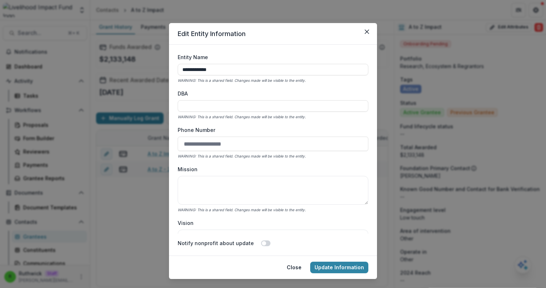
click at [278, 142] on input "Phone Number" at bounding box center [273, 144] width 191 height 14
click at [246, 133] on label "Phone Number" at bounding box center [271, 130] width 186 height 8
click at [246, 137] on input "Phone Number" at bounding box center [273, 144] width 191 height 14
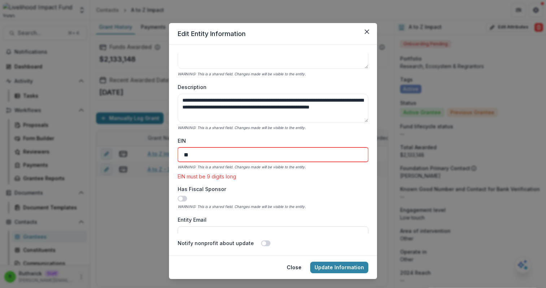
scroll to position [194, 0]
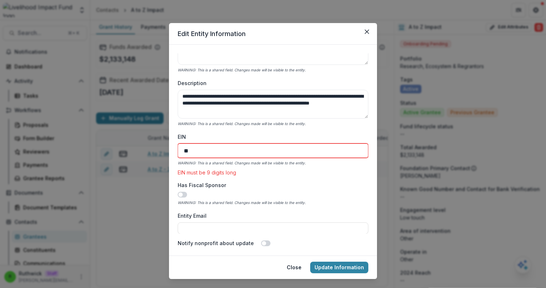
click at [245, 153] on input "**" at bounding box center [273, 151] width 191 height 14
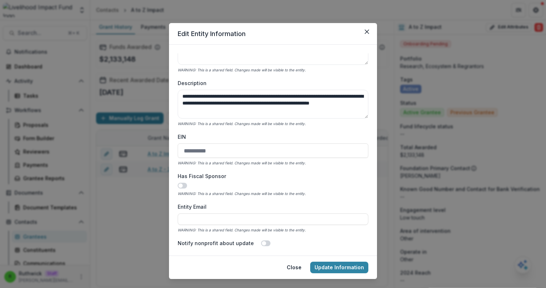
click at [249, 141] on div "EIN WARNING: This is a shared field. Changes made will be visible to the entity." at bounding box center [273, 150] width 191 height 34
click at [338, 270] on button "Update Information" at bounding box center [339, 268] width 58 height 12
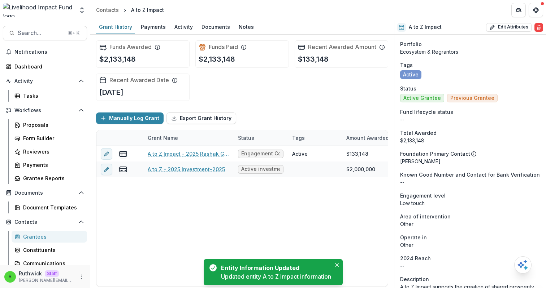
scroll to position [0, 0]
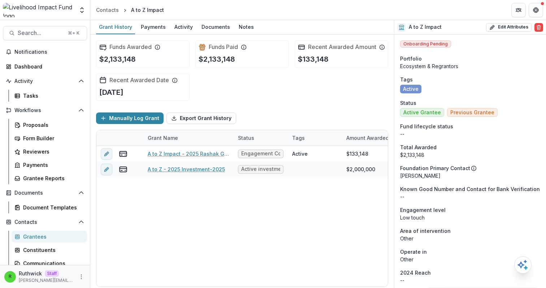
click at [352, 95] on div "Funds Awarded $2,133,148 Funds Paid $2,133,148 Recent Awarded Amount $133,148 R…" at bounding box center [242, 71] width 292 height 72
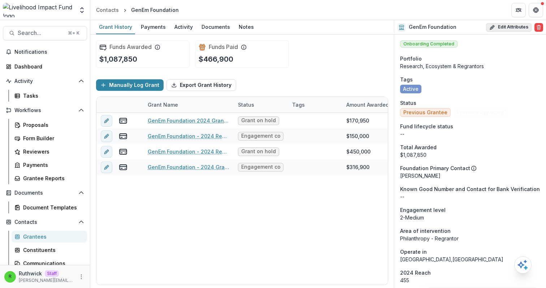
click at [502, 31] on button "Edit Attributes" at bounding box center [508, 27] width 45 height 9
select select "**"
select select "**********"
select select "********"
select select "******"
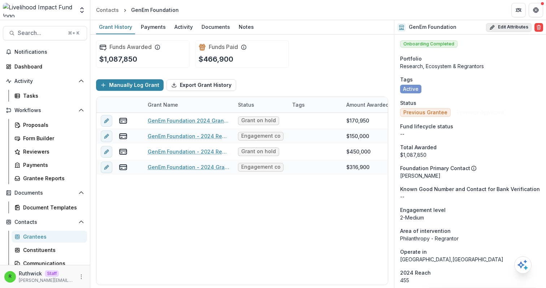
select select "**********"
select select
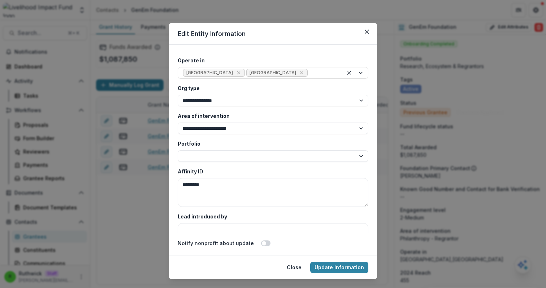
scroll to position [1305, 0]
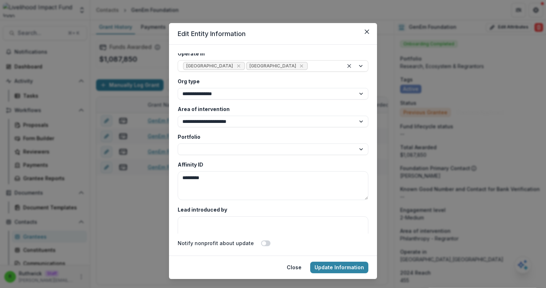
click at [273, 150] on select "**********" at bounding box center [273, 150] width 191 height 12
select select "**********"
click at [333, 266] on button "Update Information" at bounding box center [339, 268] width 58 height 12
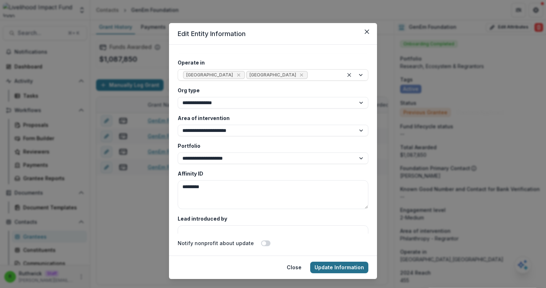
scroll to position [0, 0]
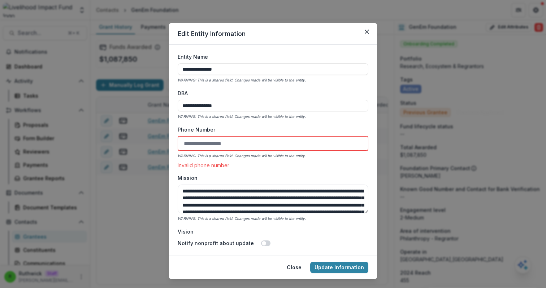
click at [296, 145] on input "Phone Number" at bounding box center [273, 143] width 191 height 14
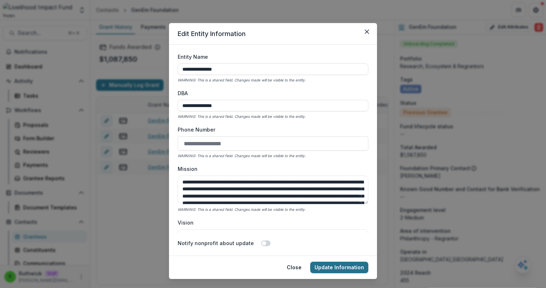
click at [338, 267] on button "Update Information" at bounding box center [339, 268] width 58 height 12
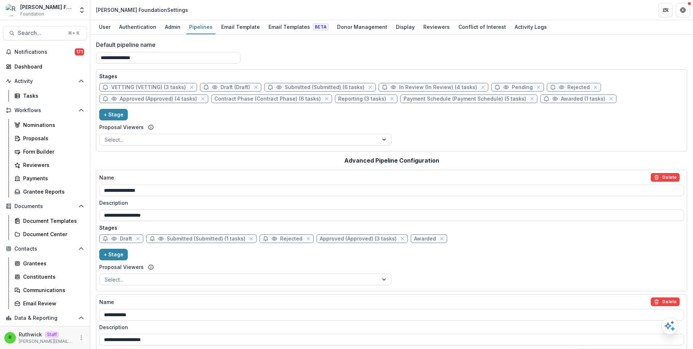
scroll to position [191, 0]
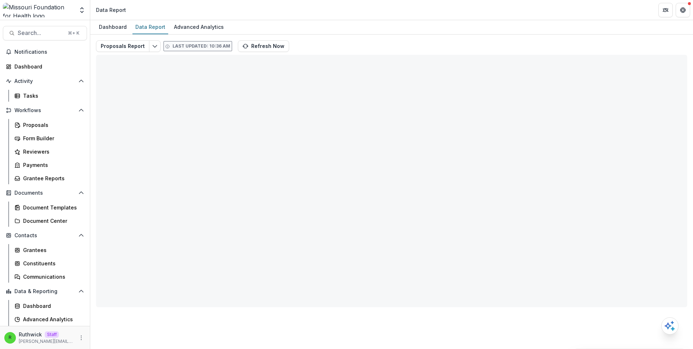
click at [360, 32] on div "Dashboard Data Report Advanced Analytics" at bounding box center [391, 27] width 603 height 14
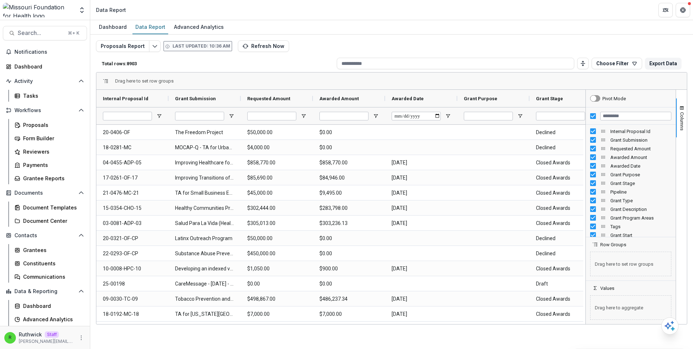
click at [328, 42] on div "Proposals Report Last updated: 10:36 AM Refresh Now Total rows: 8903 Choose Fil…" at bounding box center [391, 173] width 591 height 267
click at [345, 46] on div "Proposals Report Last updated: 10:36 AM Refresh Now Total rows: 8903 Choose Fil…" at bounding box center [391, 173] width 591 height 267
click at [264, 48] on button "Refresh Now" at bounding box center [263, 46] width 51 height 12
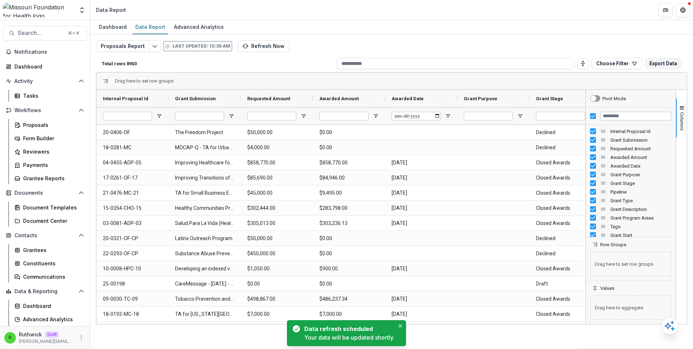
click at [360, 40] on div "Proposals Report Last updated: 10:36 AM Refresh Now Total rows: 8903 Choose Fil…" at bounding box center [391, 173] width 591 height 267
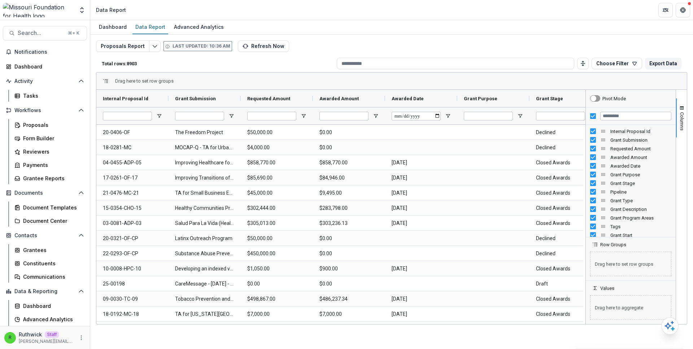
click at [358, 40] on div "Proposals Report Last updated: 10:36 AM Refresh Now Total rows: 8903 Choose Fil…" at bounding box center [391, 171] width 603 height 273
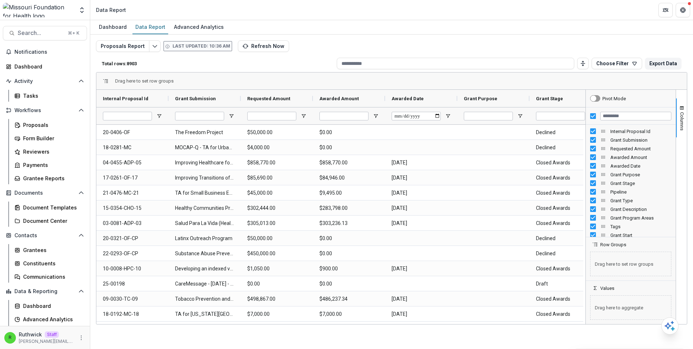
click at [358, 40] on div "Proposals Report Last updated: 10:36 AM Refresh Now Total rows: 8903 Choose Fil…" at bounding box center [391, 171] width 603 height 273
